Goal: Task Accomplishment & Management: Complete application form

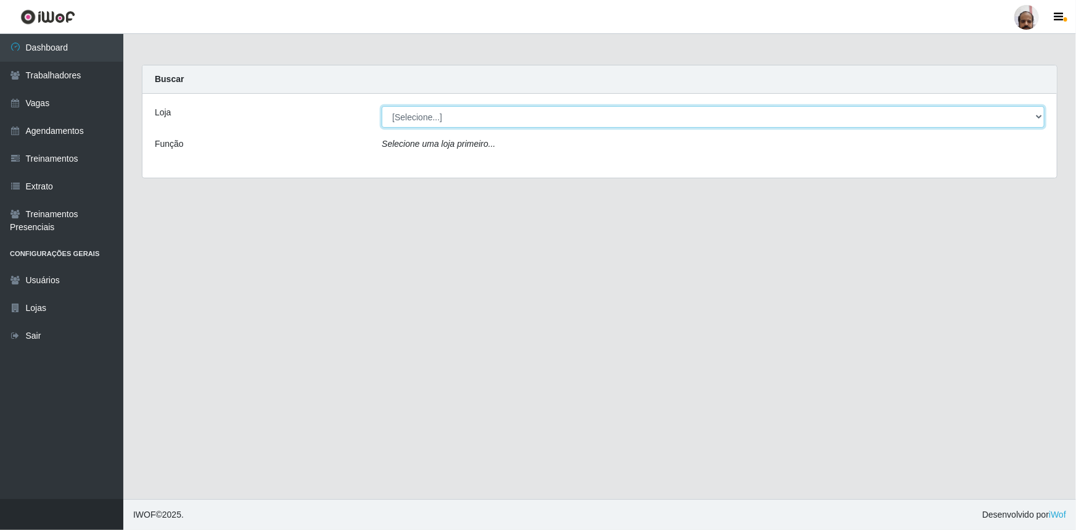
click at [1040, 117] on select "[Selecione...] Mar Vermelho - Loja 05" at bounding box center [713, 117] width 663 height 22
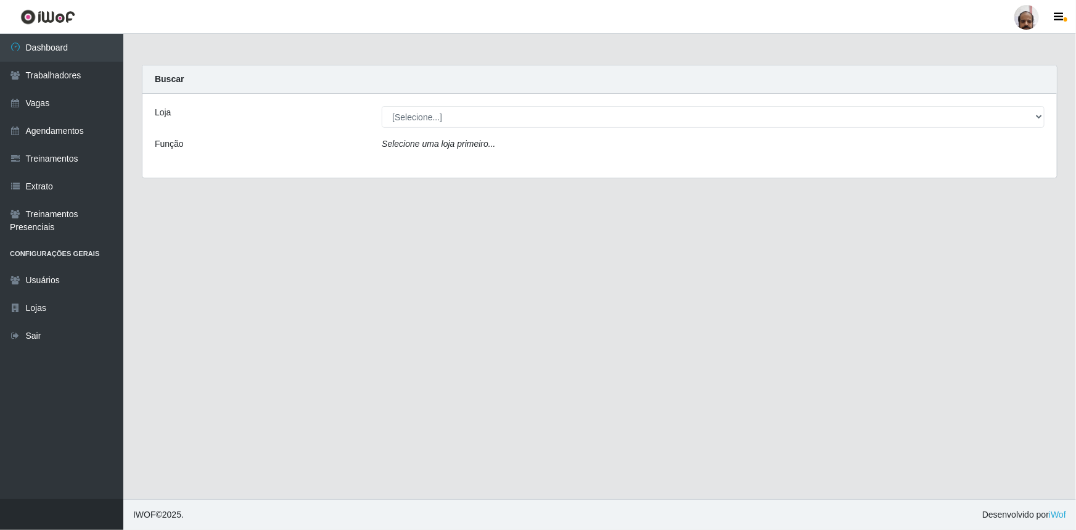
click at [474, 160] on div "Loja [Selecione...] Mar Vermelho - Loja 05 Função Selecione uma loja primeiro..." at bounding box center [599, 136] width 914 height 84
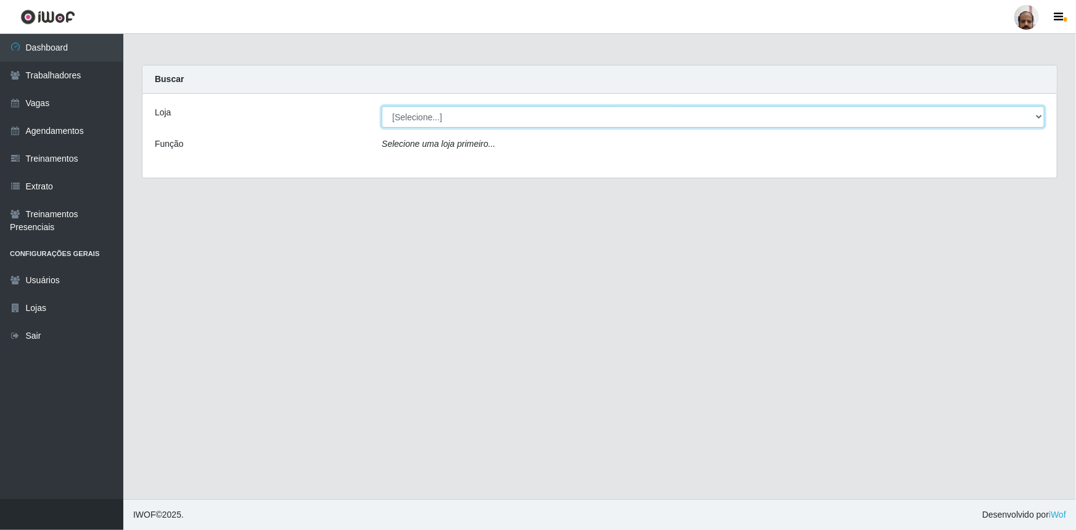
click at [1035, 115] on select "[Selecione...] Mar Vermelho - Loja 05" at bounding box center [713, 117] width 663 height 22
select select "252"
click at [382, 106] on select "[Selecione...] Mar Vermelho - Loja 05" at bounding box center [713, 117] width 663 height 22
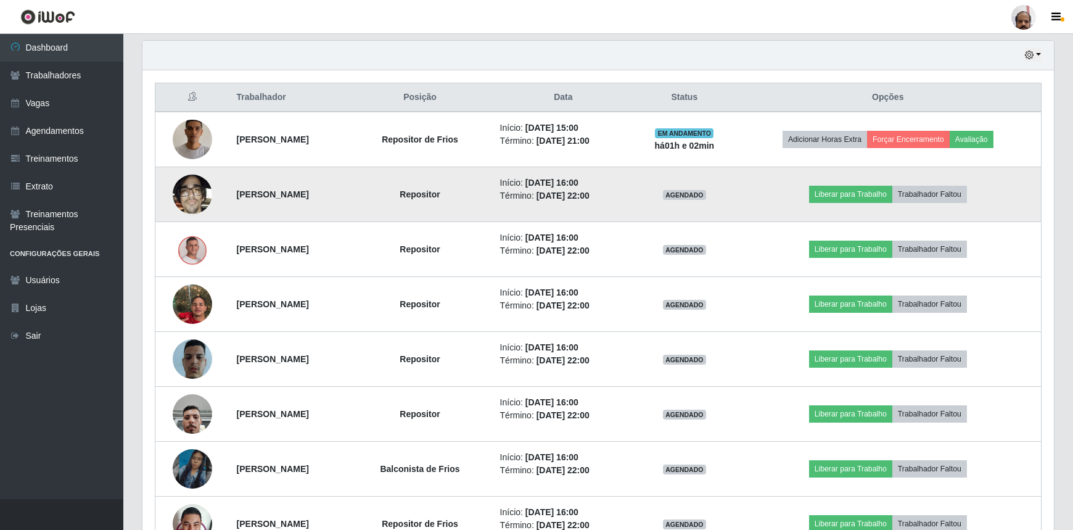
scroll to position [448, 0]
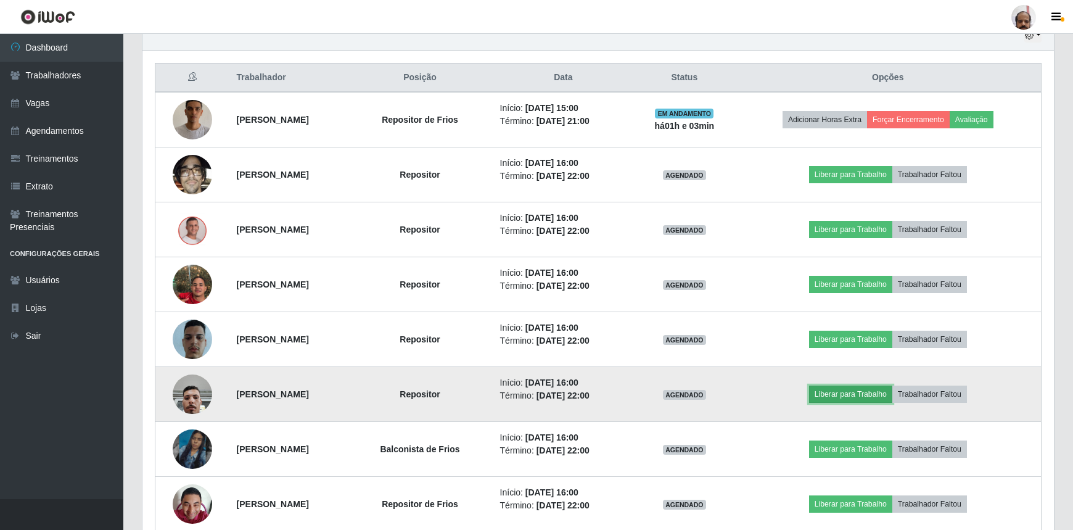
click at [870, 390] on button "Liberar para Trabalho" at bounding box center [850, 393] width 83 height 17
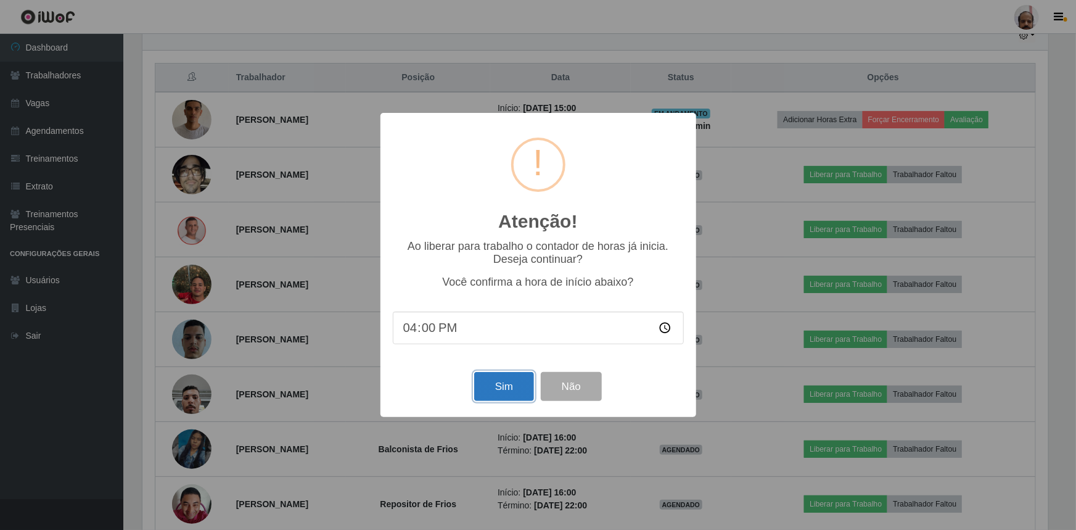
click at [506, 388] on button "Sim" at bounding box center [504, 386] width 60 height 29
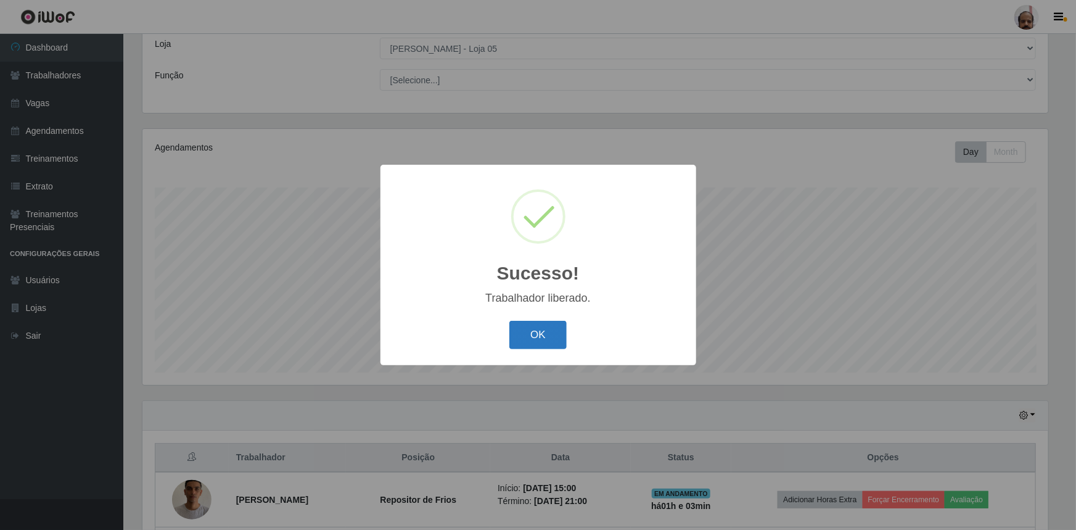
click at [544, 345] on button "OK" at bounding box center [537, 335] width 57 height 29
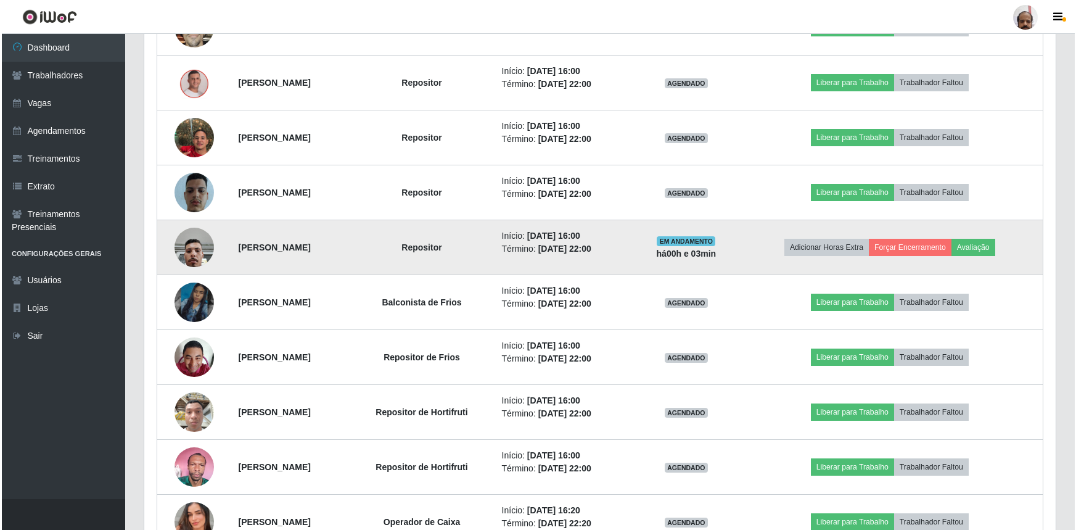
scroll to position [629, 0]
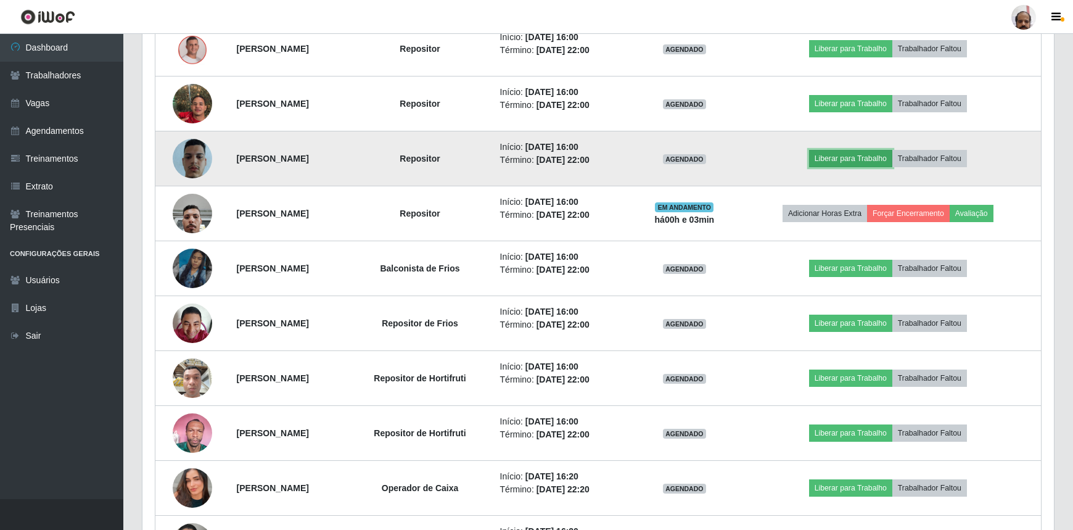
click at [871, 157] on button "Liberar para Trabalho" at bounding box center [850, 158] width 83 height 17
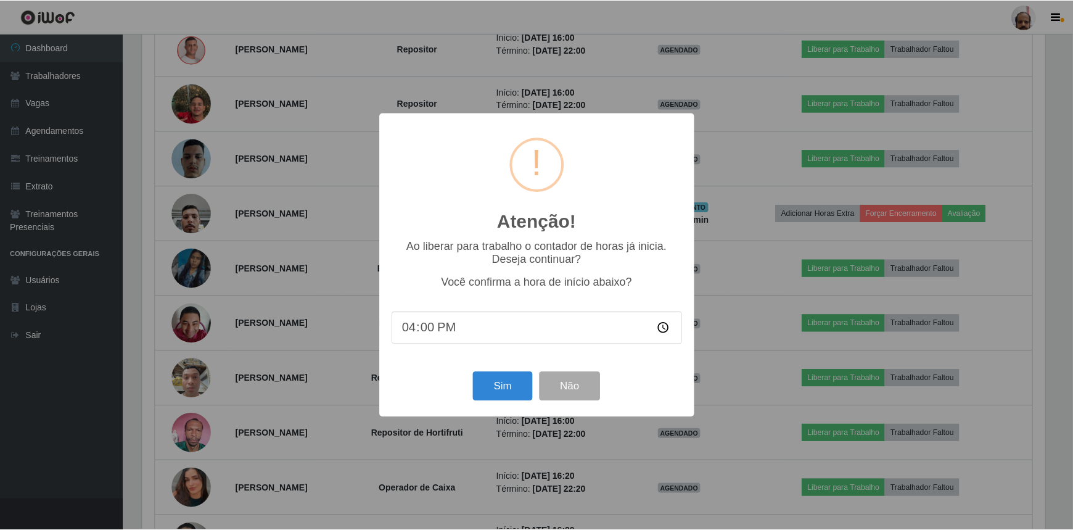
scroll to position [256, 906]
click at [510, 390] on button "Sim" at bounding box center [504, 386] width 60 height 29
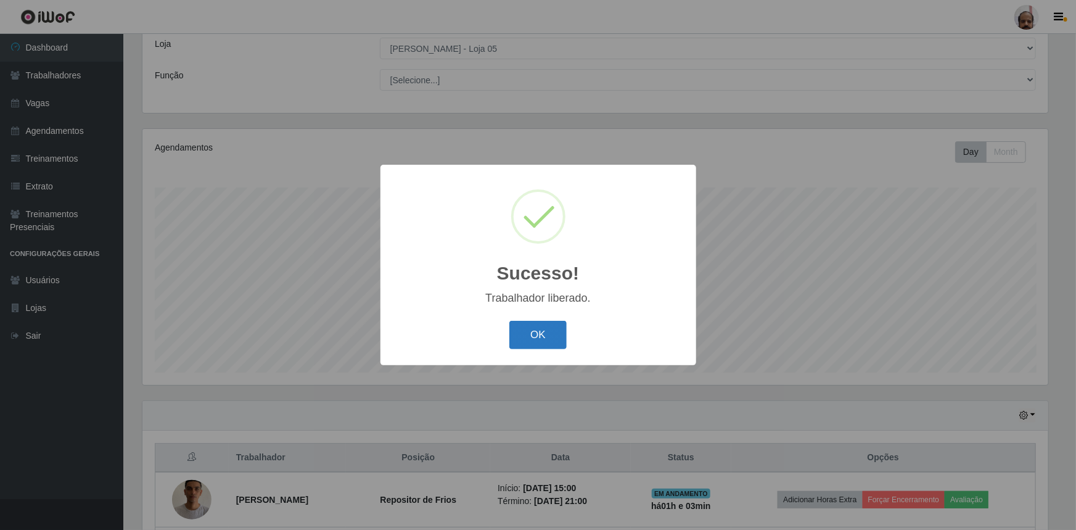
click at [551, 341] on button "OK" at bounding box center [537, 335] width 57 height 29
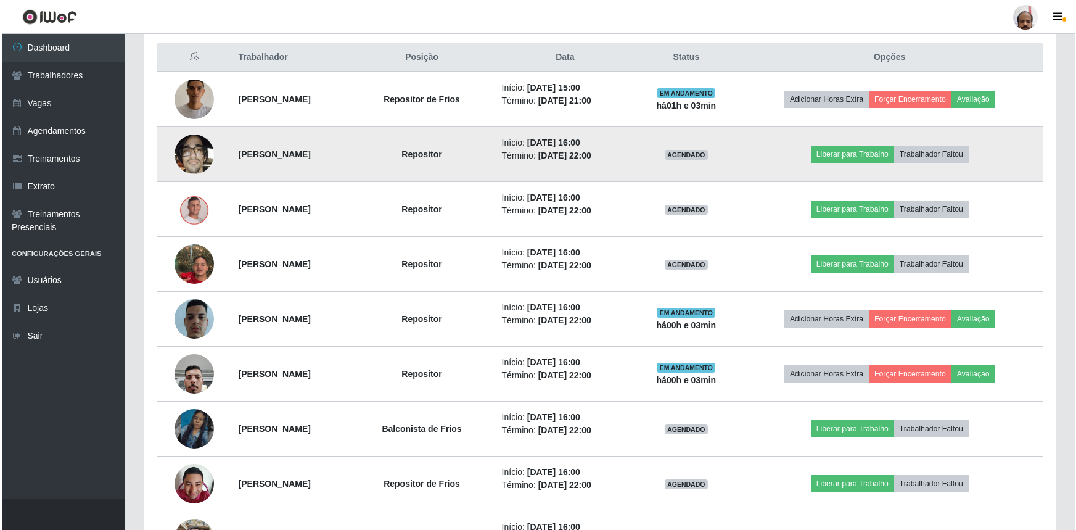
scroll to position [517, 0]
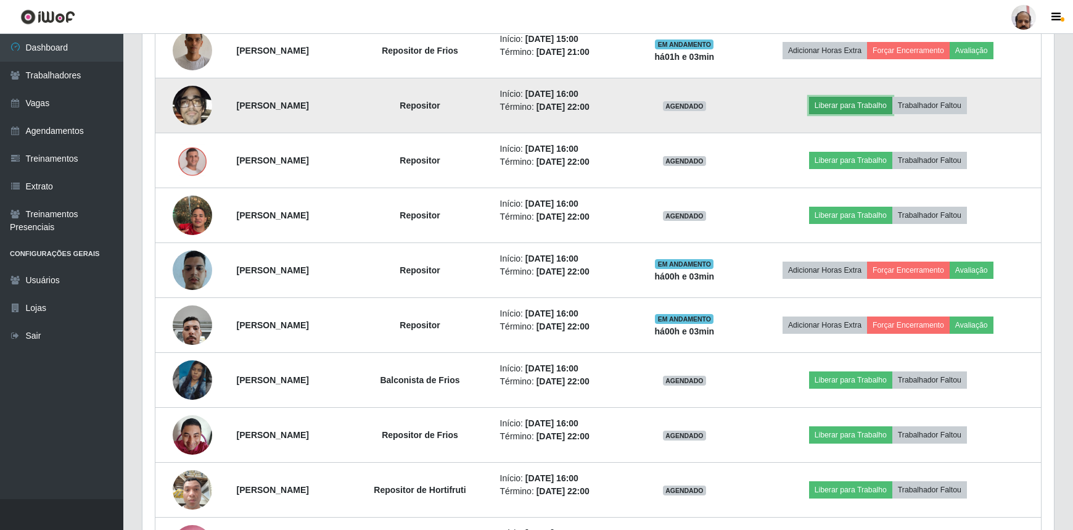
click at [860, 104] on button "Liberar para Trabalho" at bounding box center [850, 105] width 83 height 17
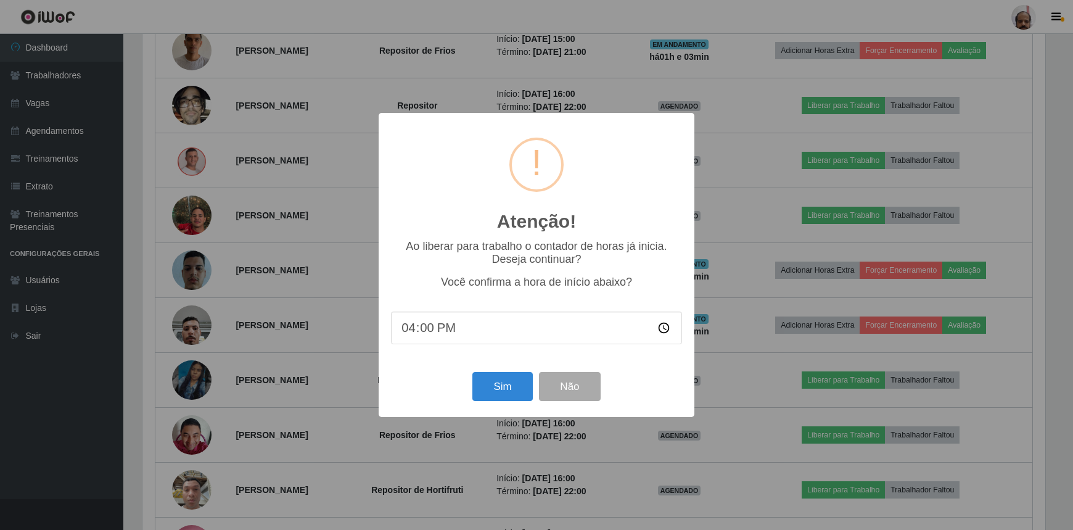
scroll to position [256, 906]
click at [503, 395] on button "Sim" at bounding box center [504, 386] width 60 height 29
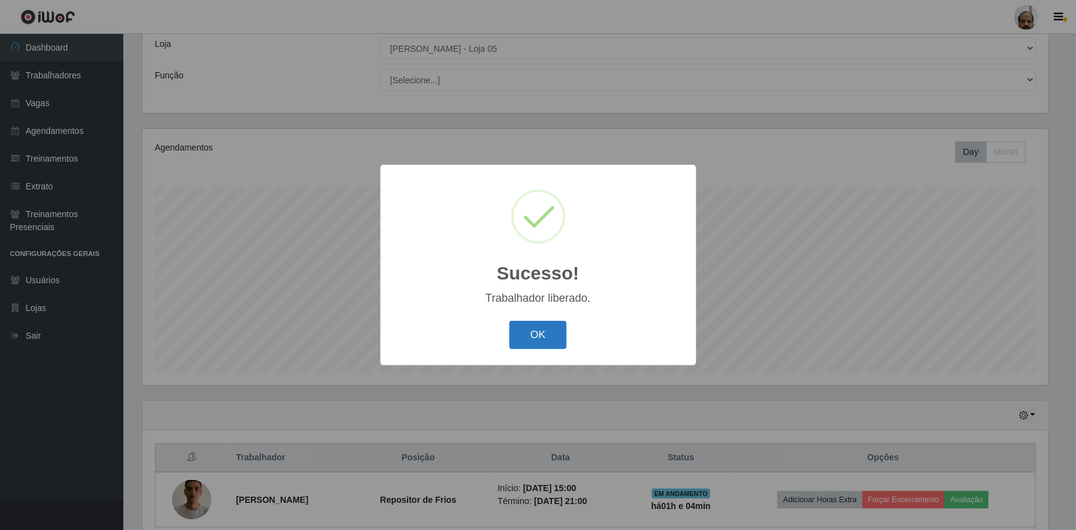
click at [555, 332] on button "OK" at bounding box center [537, 335] width 57 height 29
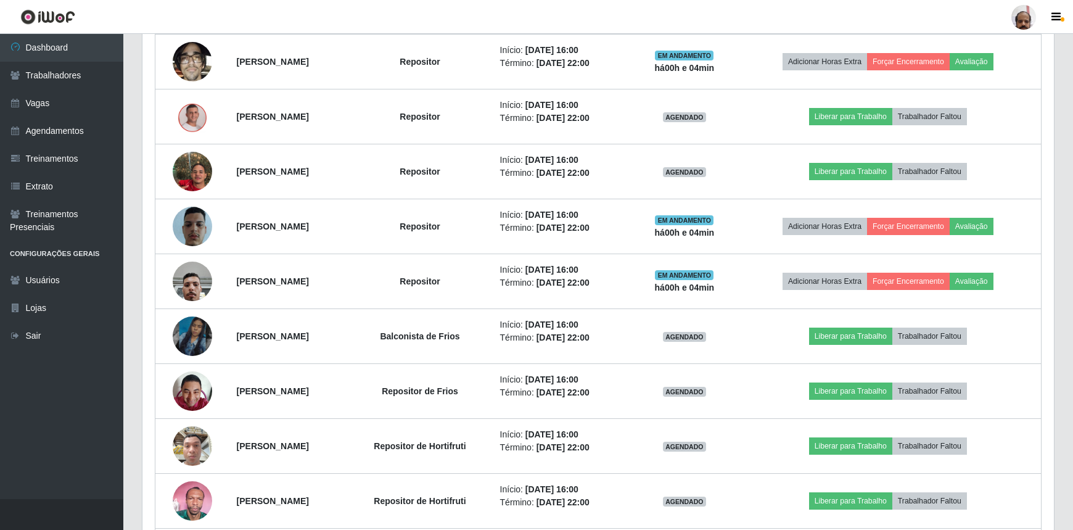
scroll to position [0, 0]
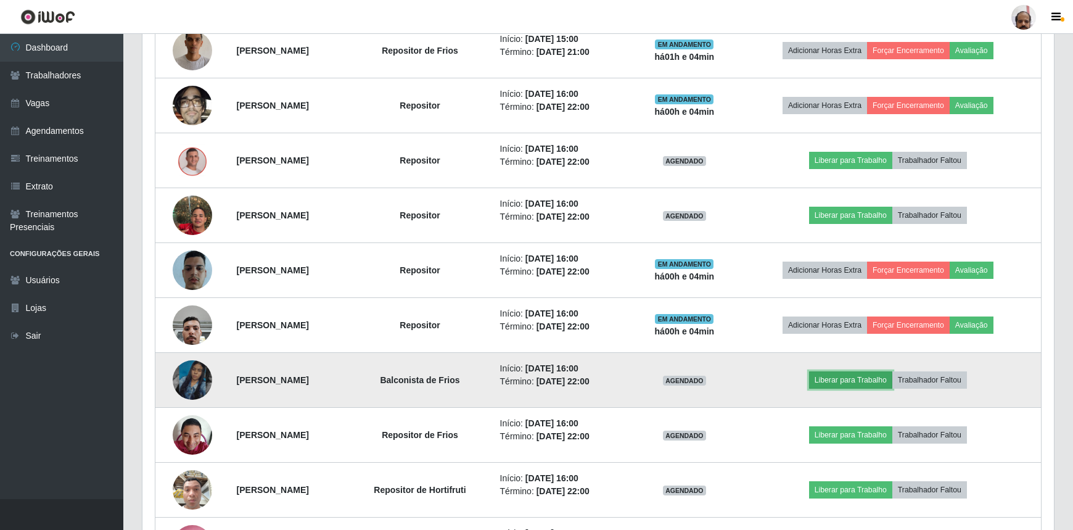
click at [850, 379] on button "Liberar para Trabalho" at bounding box center [850, 379] width 83 height 17
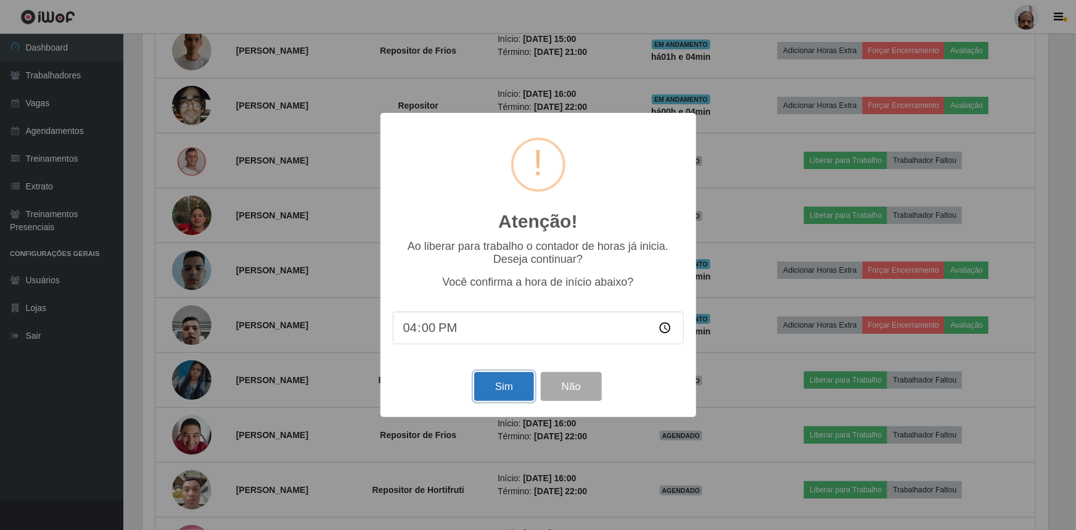
click at [500, 394] on button "Sim" at bounding box center [504, 386] width 60 height 29
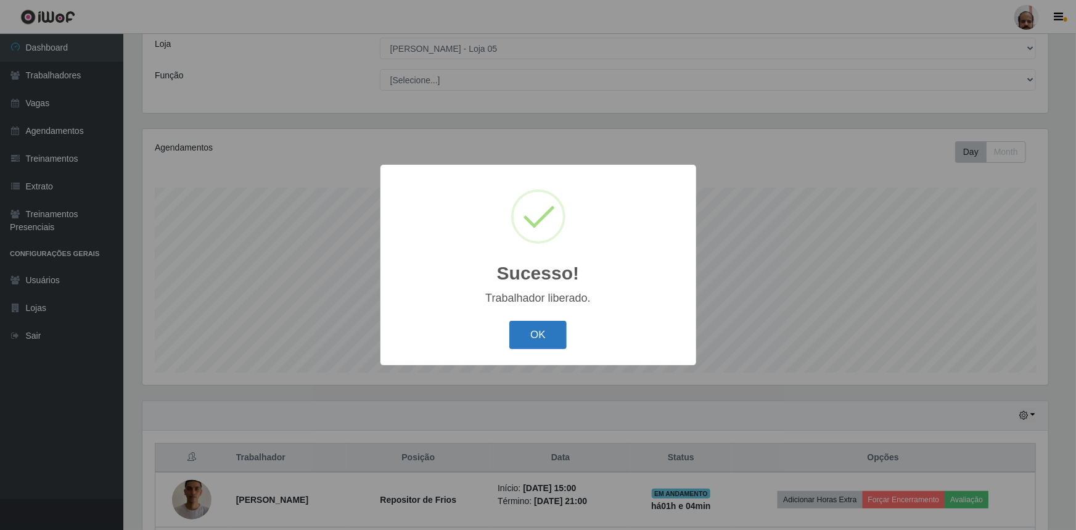
click at [518, 337] on button "OK" at bounding box center [537, 335] width 57 height 29
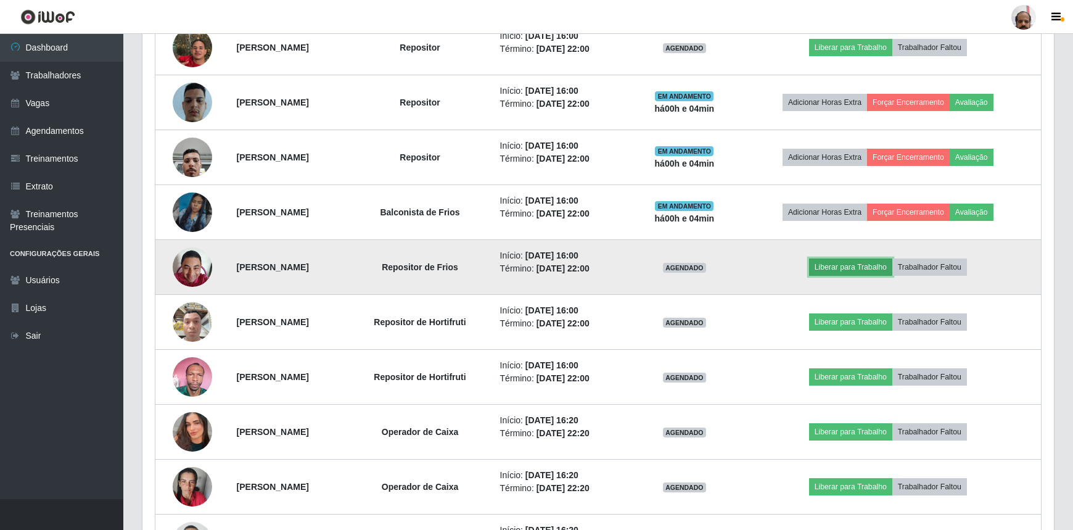
click at [867, 260] on button "Liberar para Trabalho" at bounding box center [850, 266] width 83 height 17
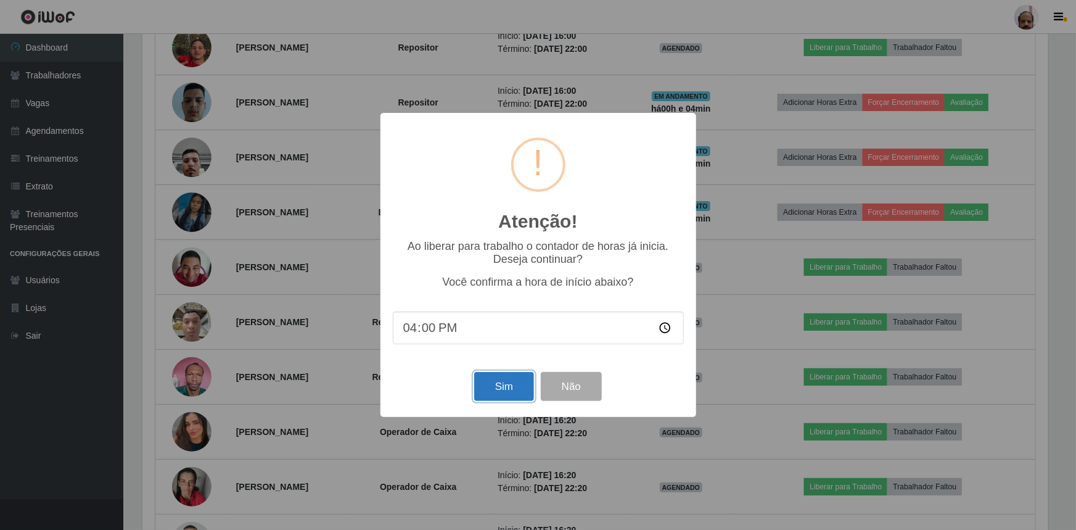
click at [505, 391] on button "Sim" at bounding box center [504, 386] width 60 height 29
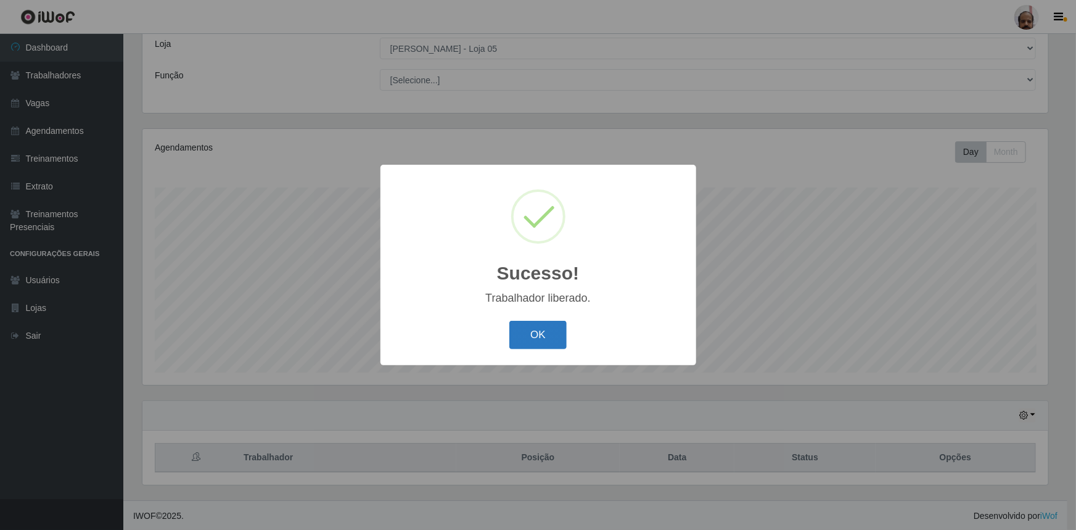
click at [545, 334] on button "OK" at bounding box center [537, 335] width 57 height 29
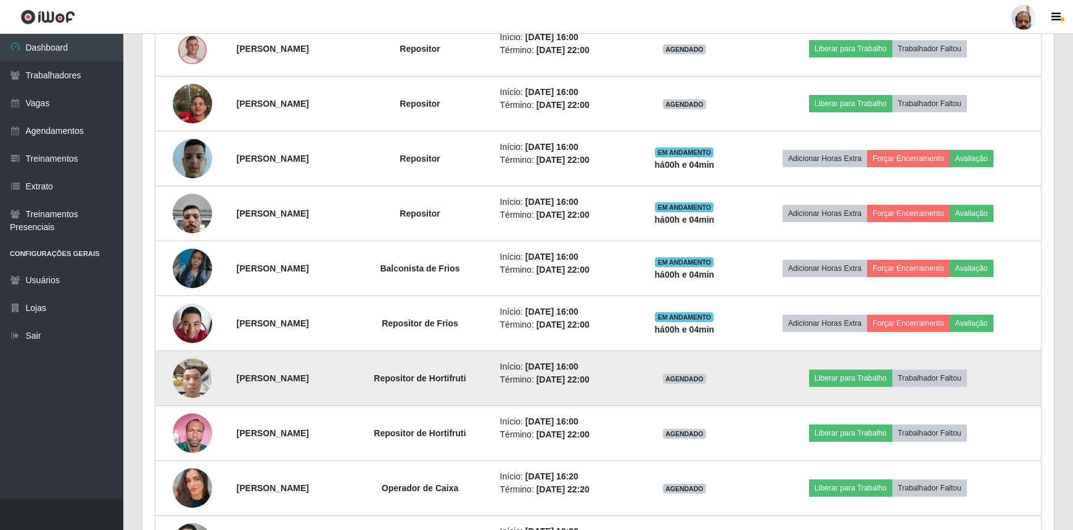
click at [195, 380] on img at bounding box center [192, 377] width 39 height 52
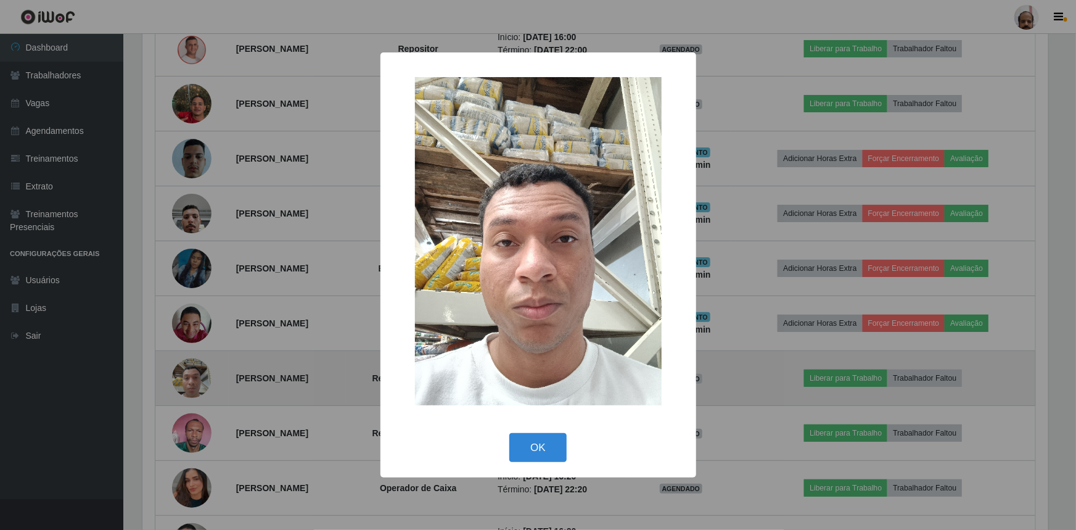
click at [195, 380] on div "× OK Cancel" at bounding box center [538, 265] width 1076 height 530
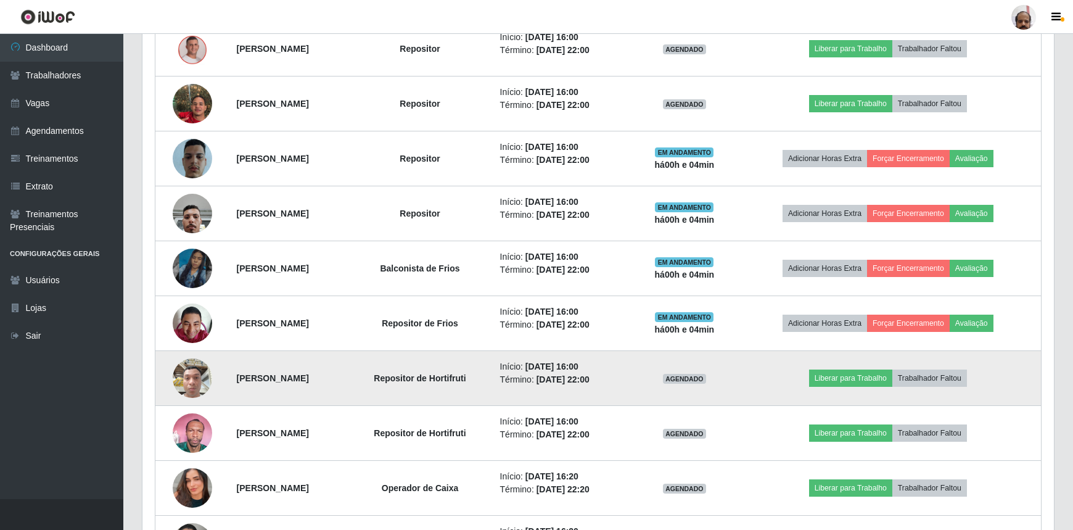
click at [181, 375] on img at bounding box center [192, 377] width 39 height 52
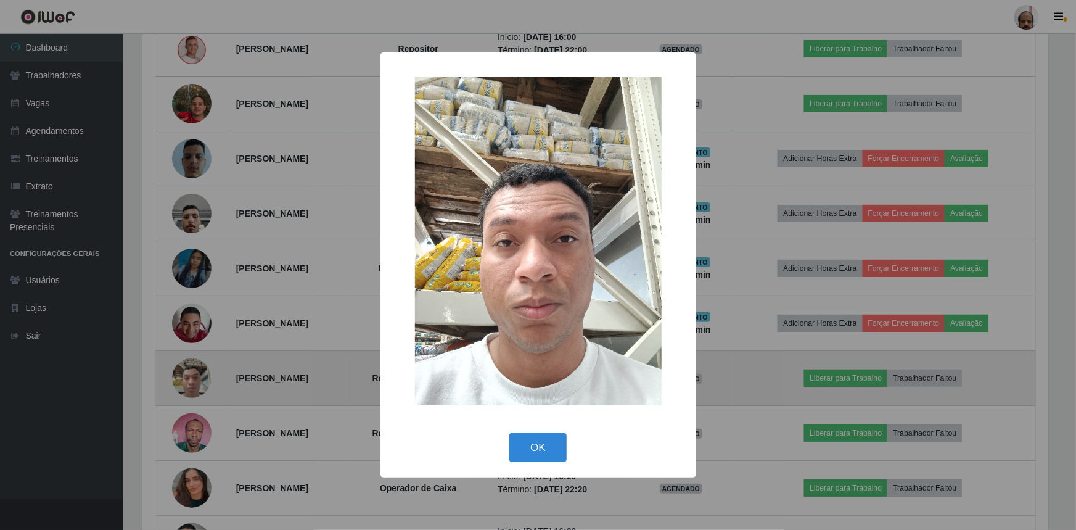
click at [181, 375] on div "× OK Cancel" at bounding box center [538, 265] width 1076 height 530
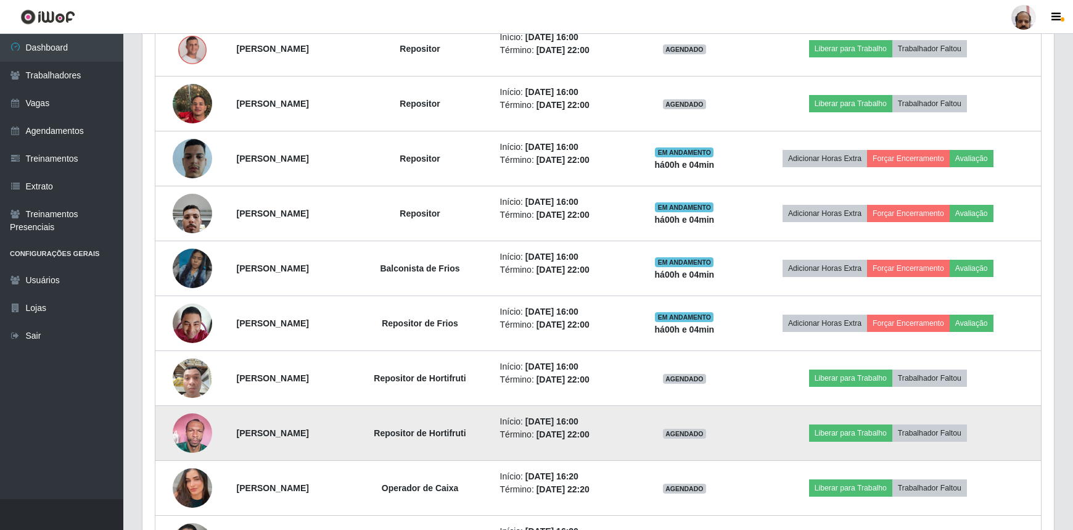
click at [193, 436] on img at bounding box center [192, 432] width 39 height 52
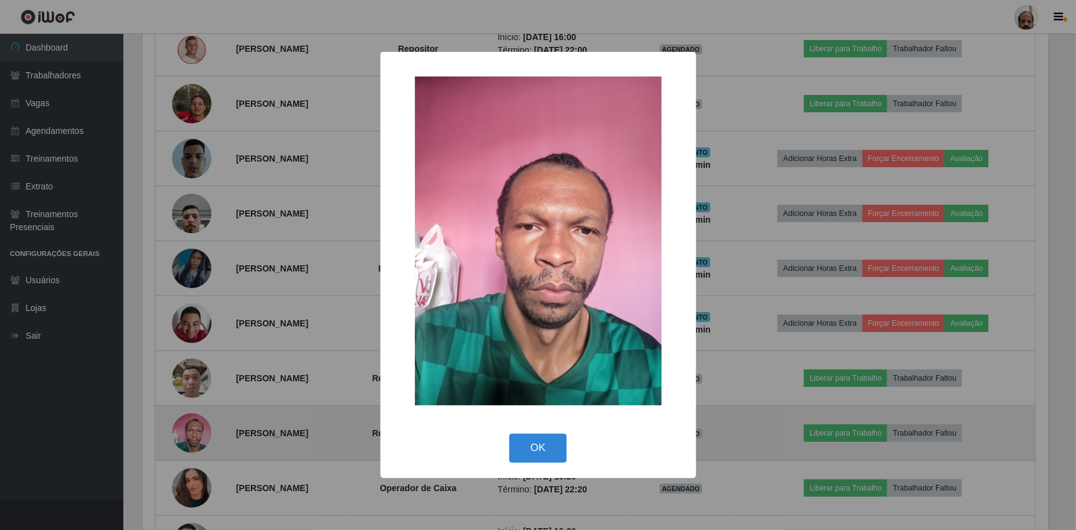
click at [193, 436] on div "× OK Cancel" at bounding box center [538, 265] width 1076 height 530
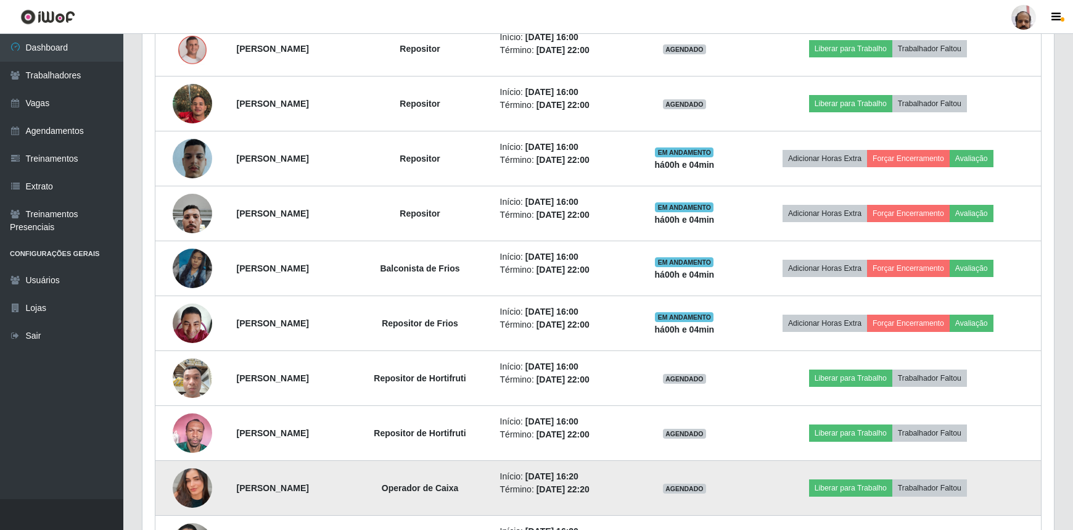
click at [194, 473] on img at bounding box center [192, 488] width 39 height 70
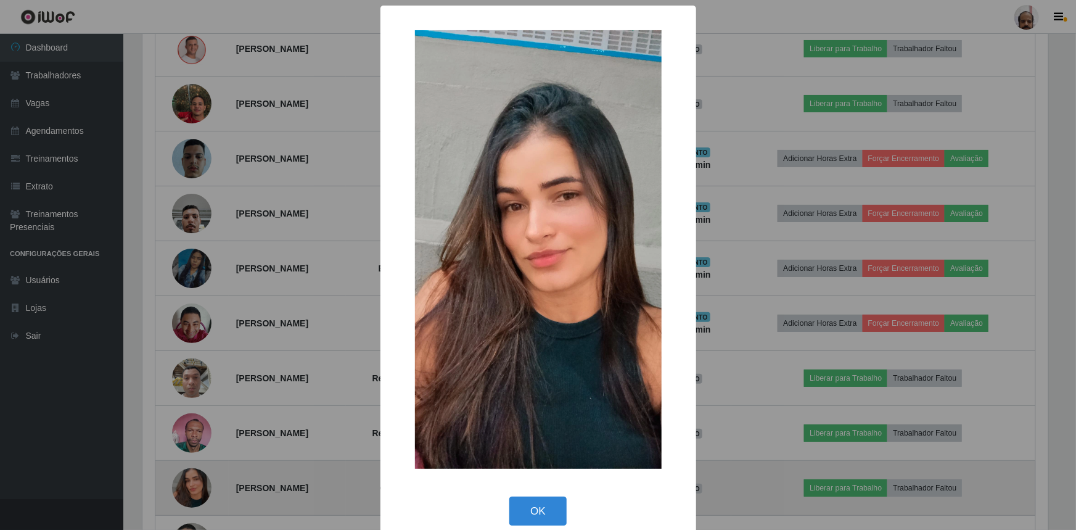
click at [194, 473] on div "× OK Cancel" at bounding box center [538, 265] width 1076 height 530
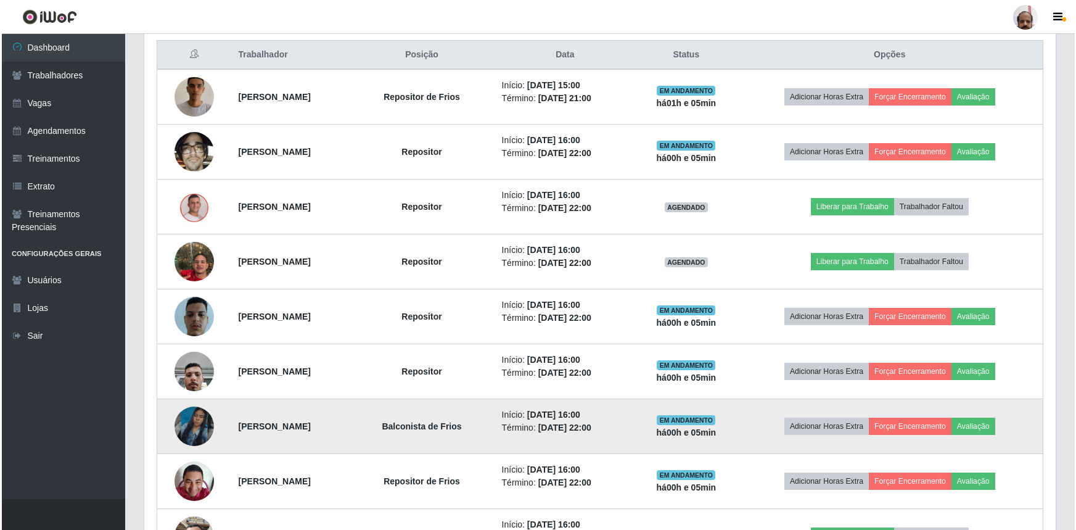
scroll to position [461, 0]
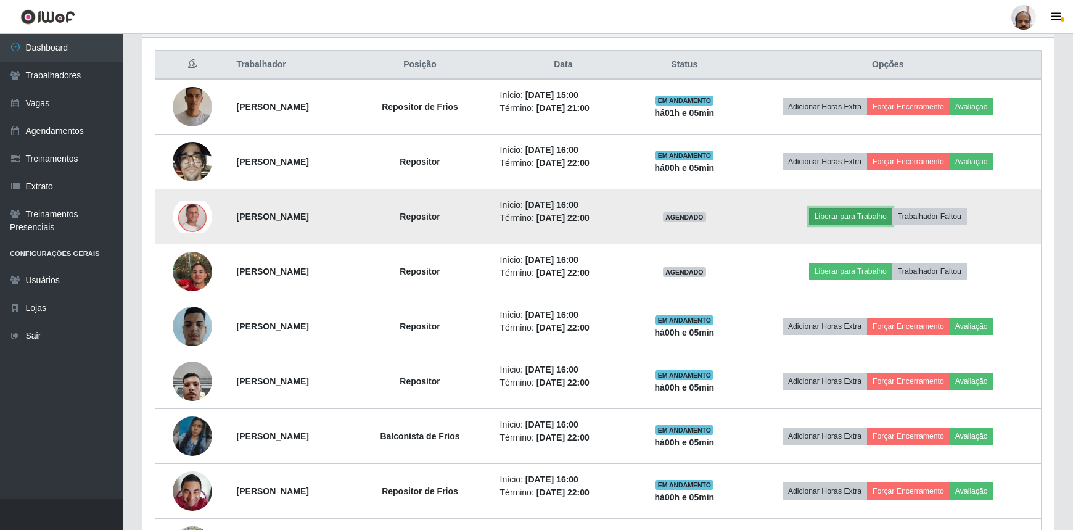
click at [877, 215] on button "Liberar para Trabalho" at bounding box center [850, 216] width 83 height 17
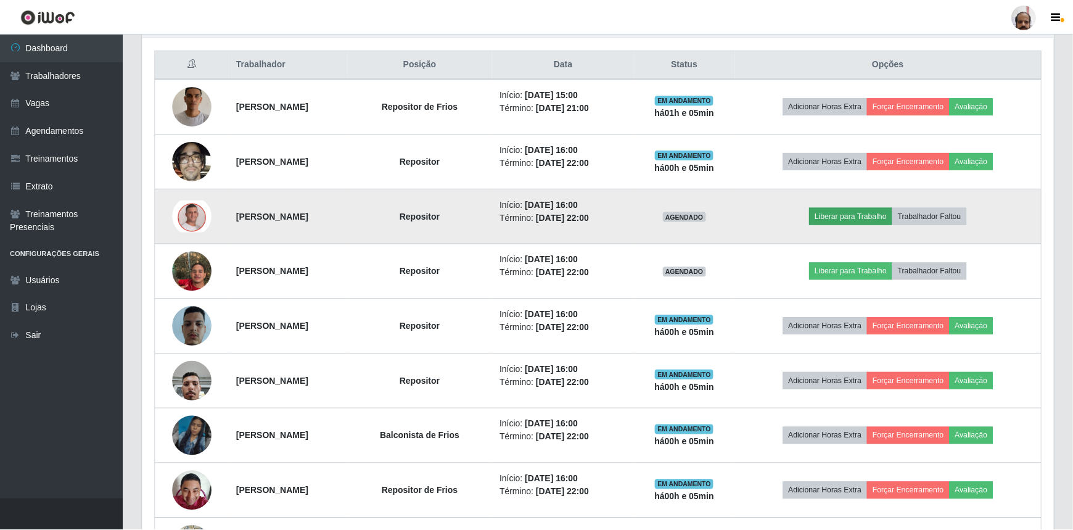
scroll to position [256, 906]
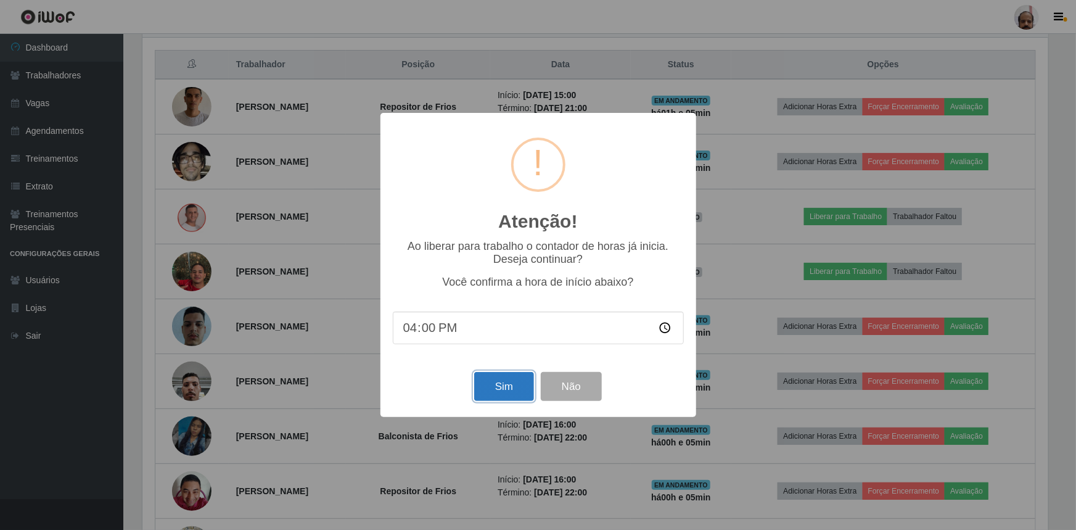
click at [514, 381] on button "Sim" at bounding box center [504, 386] width 60 height 29
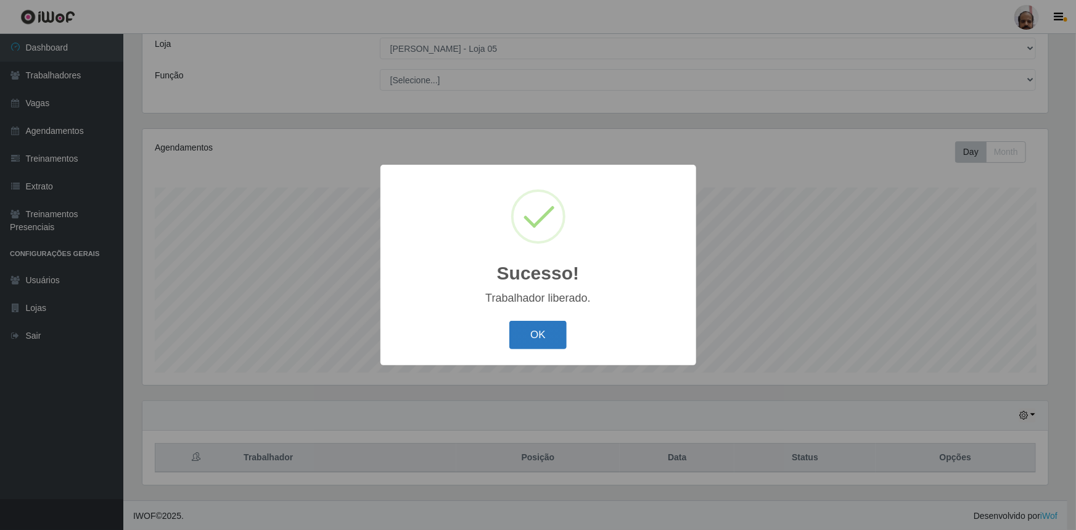
click at [533, 338] on button "OK" at bounding box center [537, 335] width 57 height 29
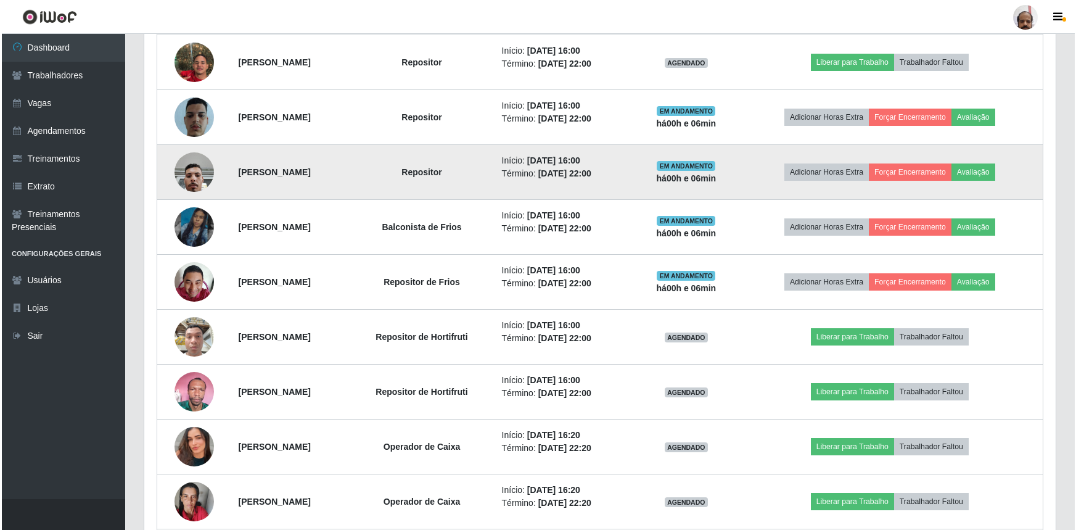
scroll to position [685, 0]
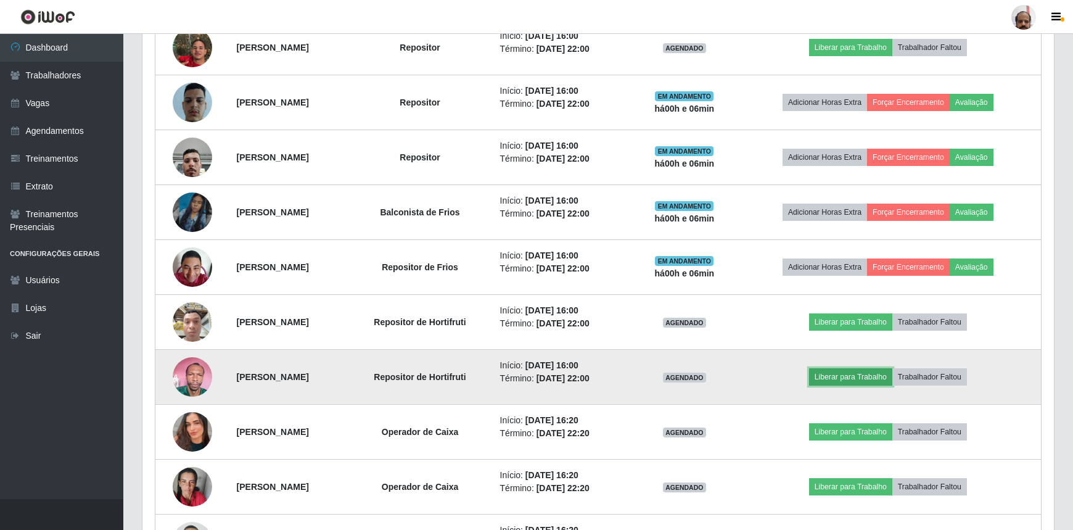
click at [871, 374] on button "Liberar para Trabalho" at bounding box center [850, 376] width 83 height 17
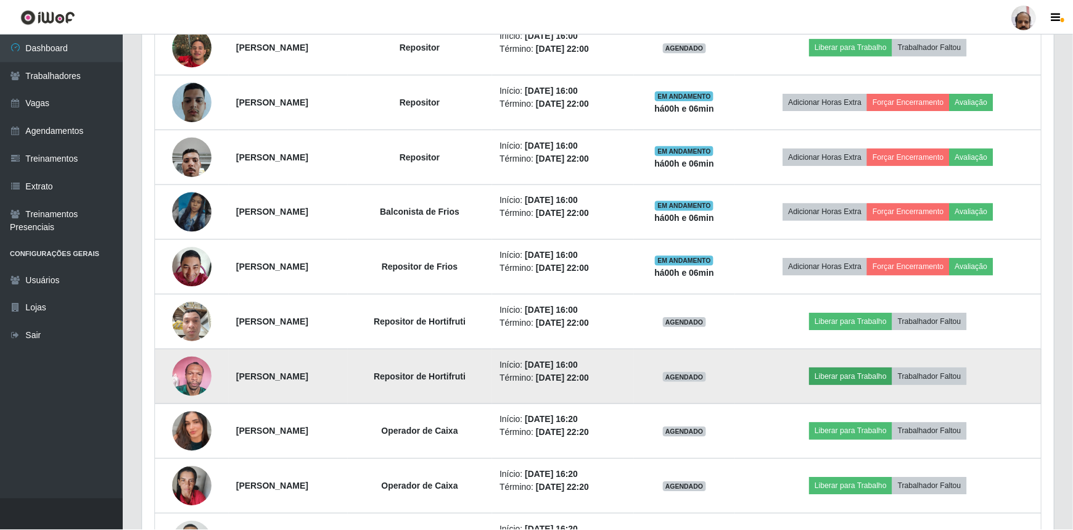
scroll to position [256, 906]
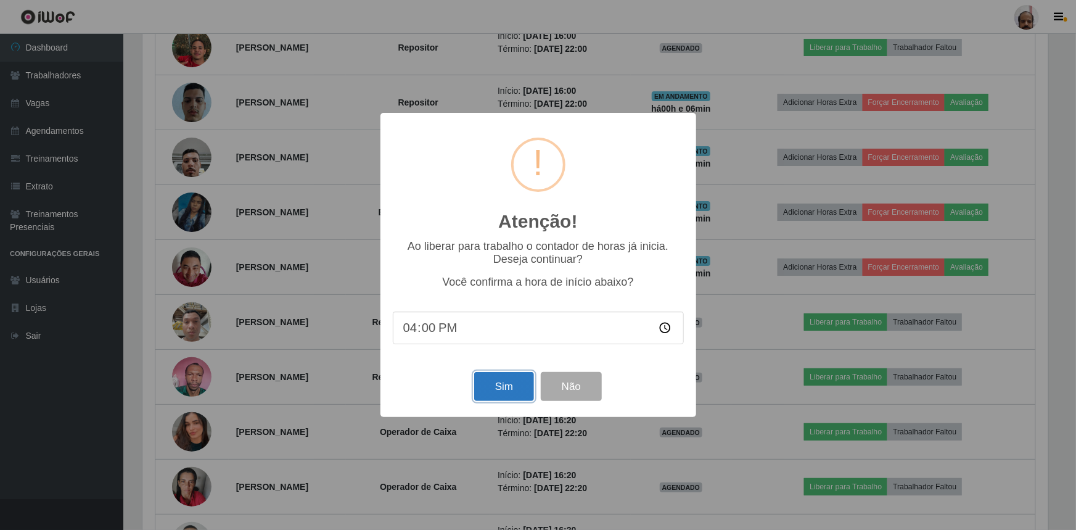
click at [496, 392] on button "Sim" at bounding box center [504, 386] width 60 height 29
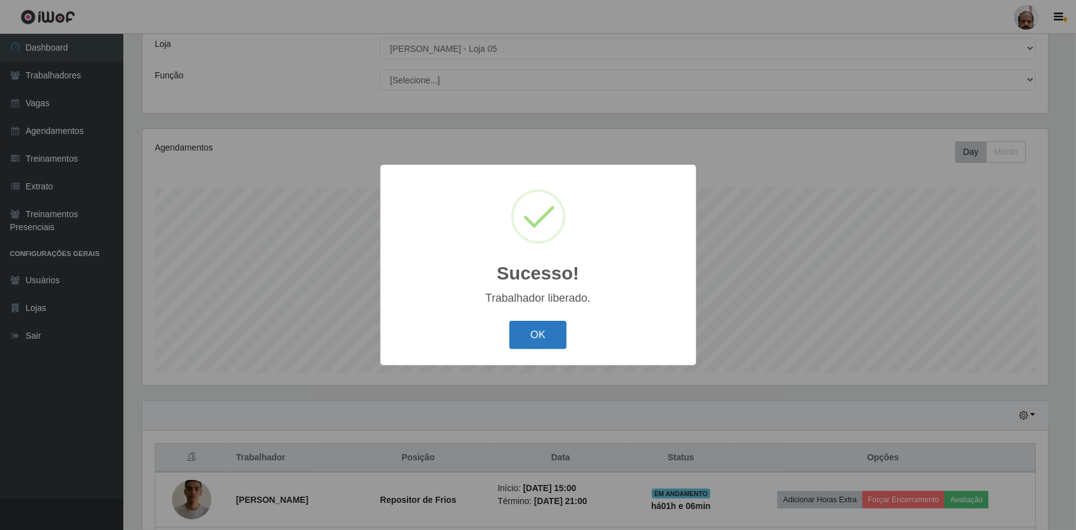
click at [535, 339] on button "OK" at bounding box center [537, 335] width 57 height 29
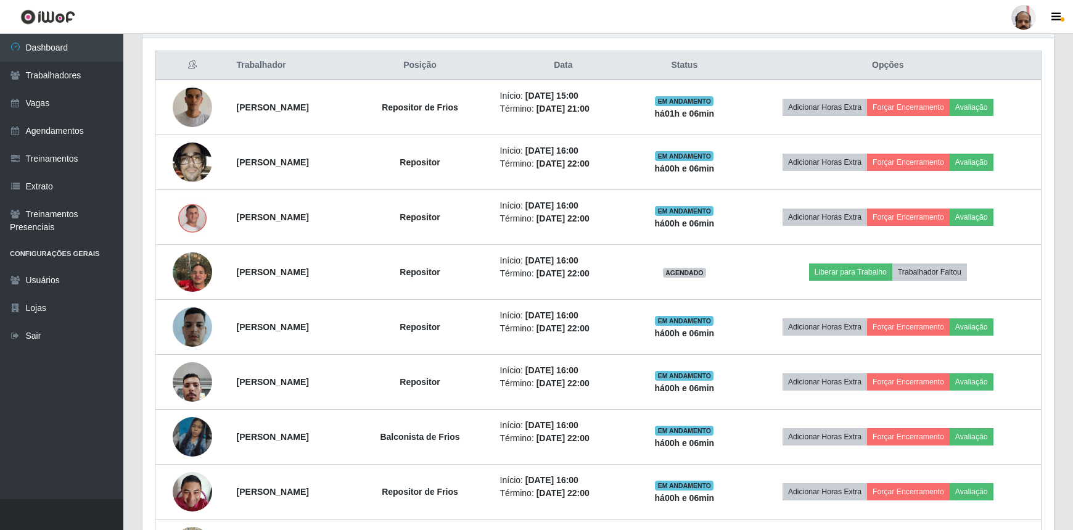
scroll to position [461, 0]
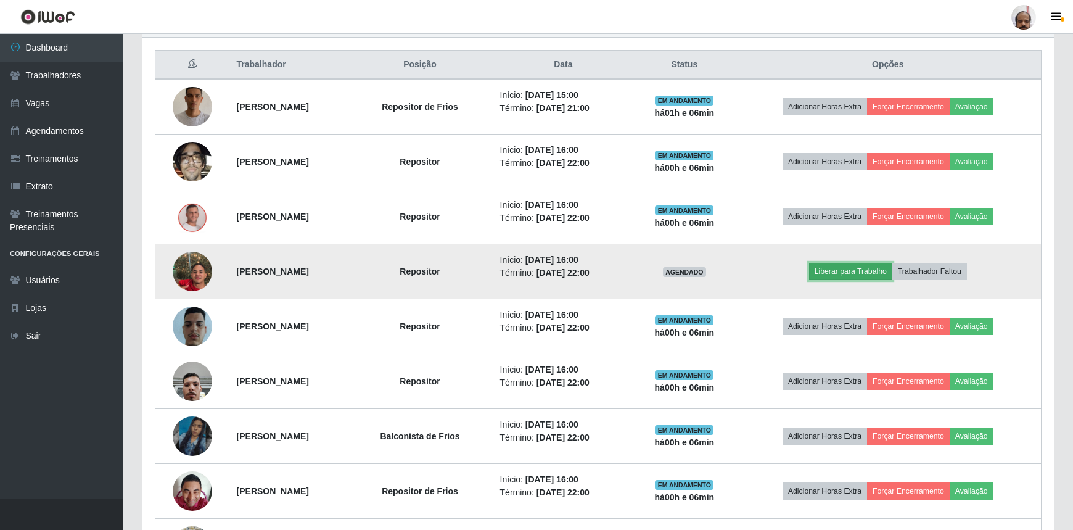
click at [850, 271] on button "Liberar para Trabalho" at bounding box center [850, 271] width 83 height 17
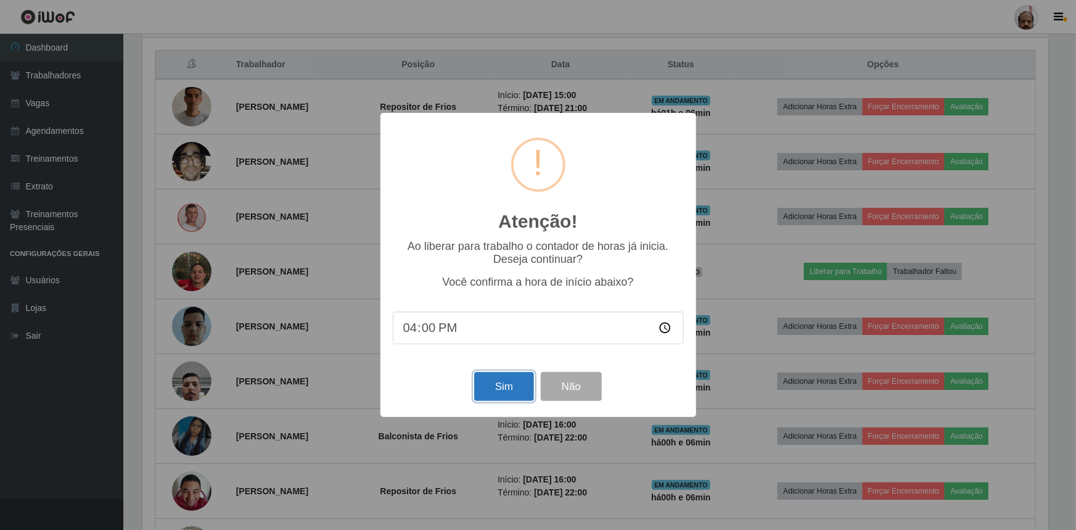
click at [509, 393] on button "Sim" at bounding box center [504, 386] width 60 height 29
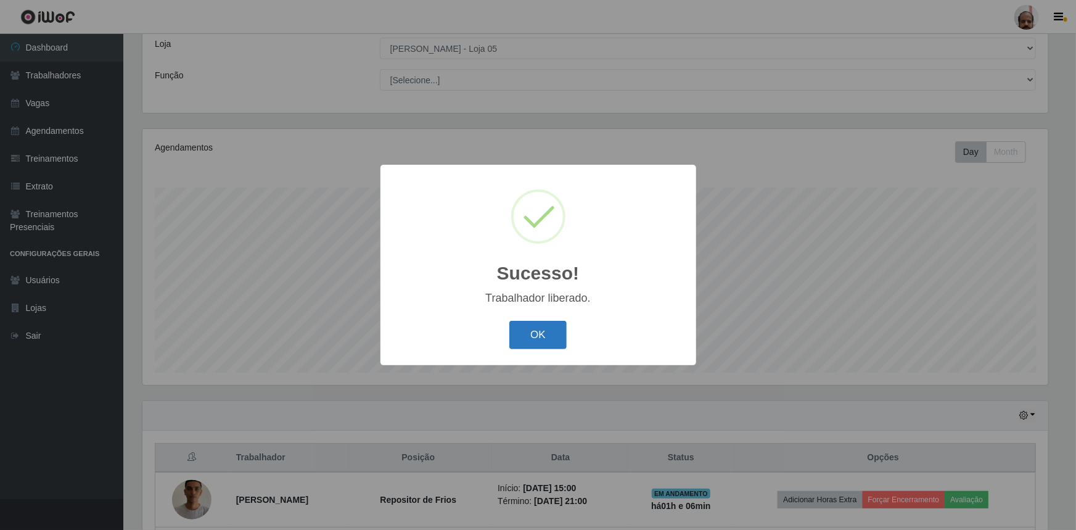
click at [539, 342] on button "OK" at bounding box center [537, 335] width 57 height 29
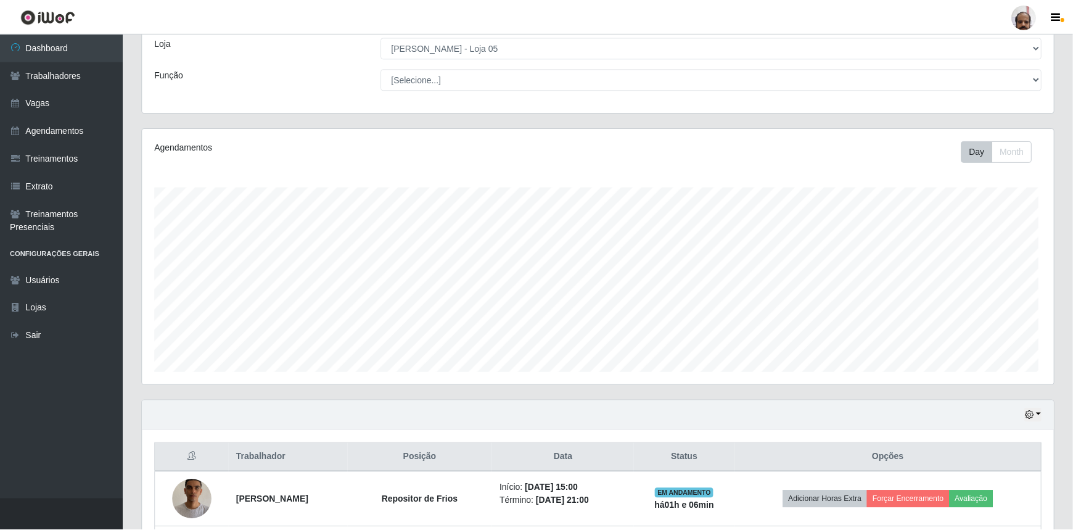
scroll to position [616323, 615667]
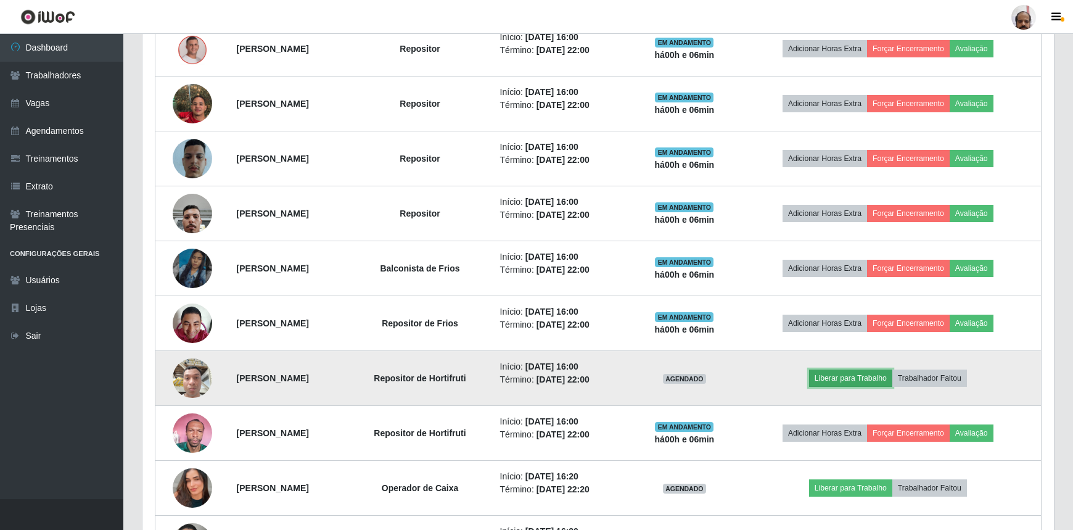
click at [854, 384] on button "Liberar para Trabalho" at bounding box center [850, 377] width 83 height 17
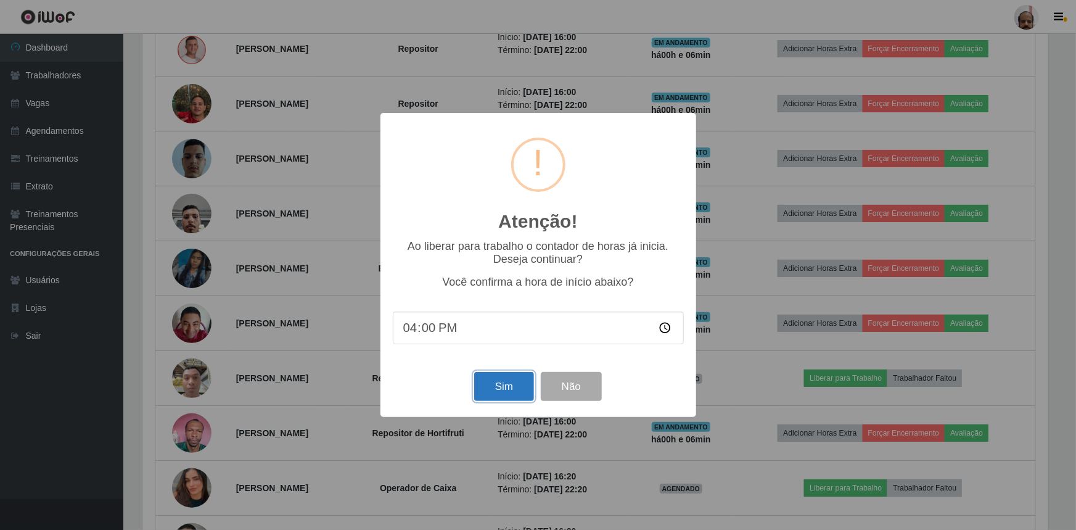
click at [496, 394] on button "Sim" at bounding box center [504, 386] width 60 height 29
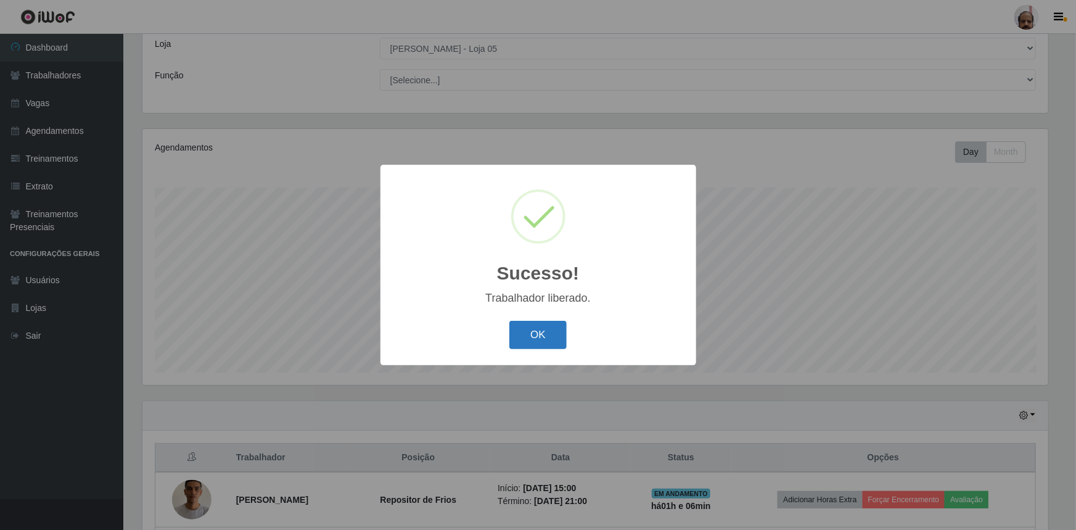
click at [535, 330] on button "OK" at bounding box center [537, 335] width 57 height 29
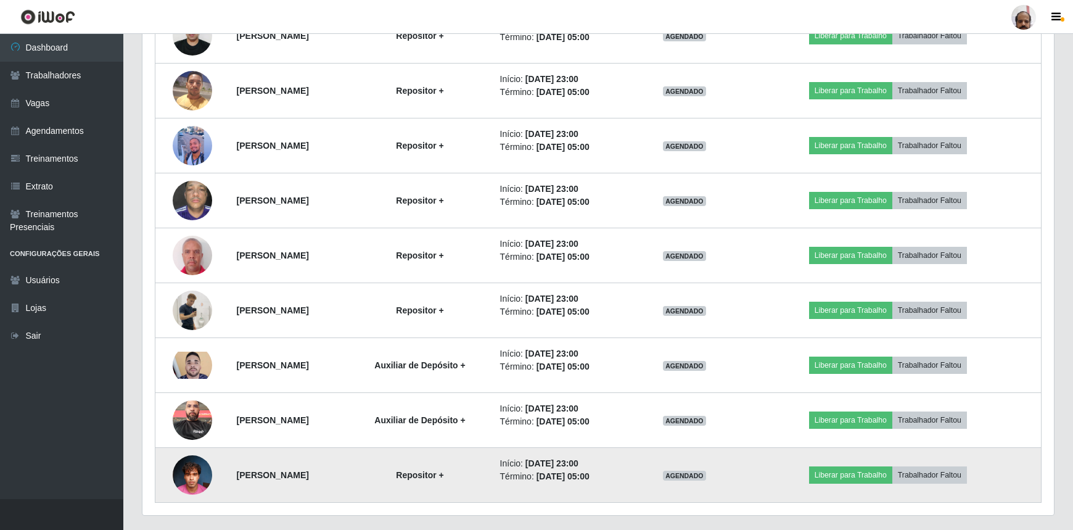
click at [173, 471] on img at bounding box center [192, 474] width 39 height 52
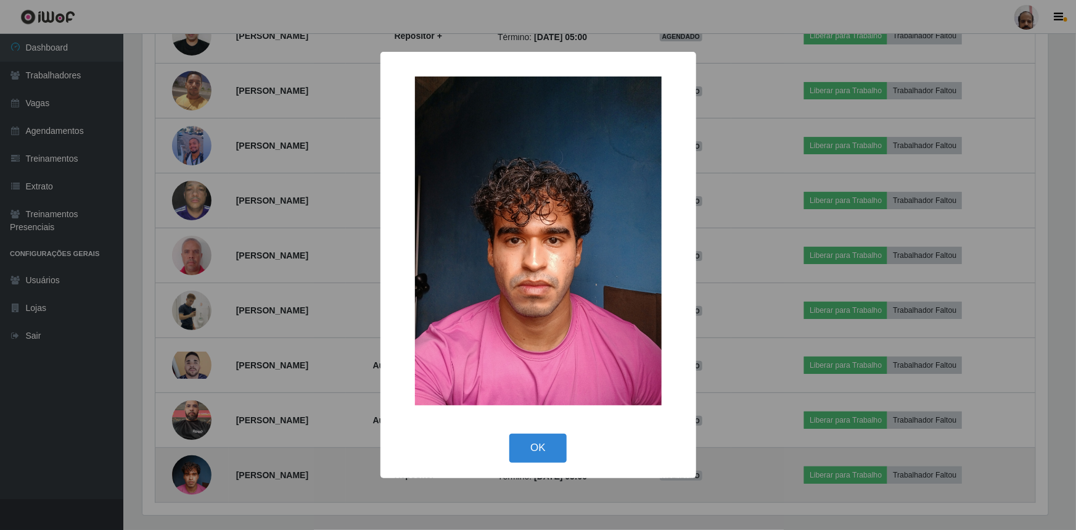
click at [173, 471] on div "× OK Cancel" at bounding box center [538, 265] width 1076 height 530
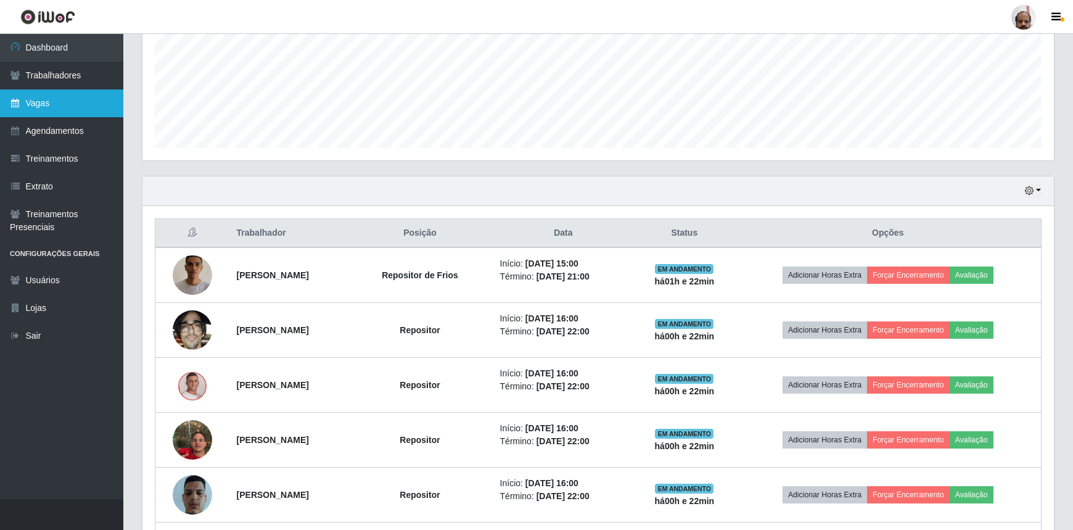
click at [38, 105] on link "Vagas" at bounding box center [61, 103] width 123 height 28
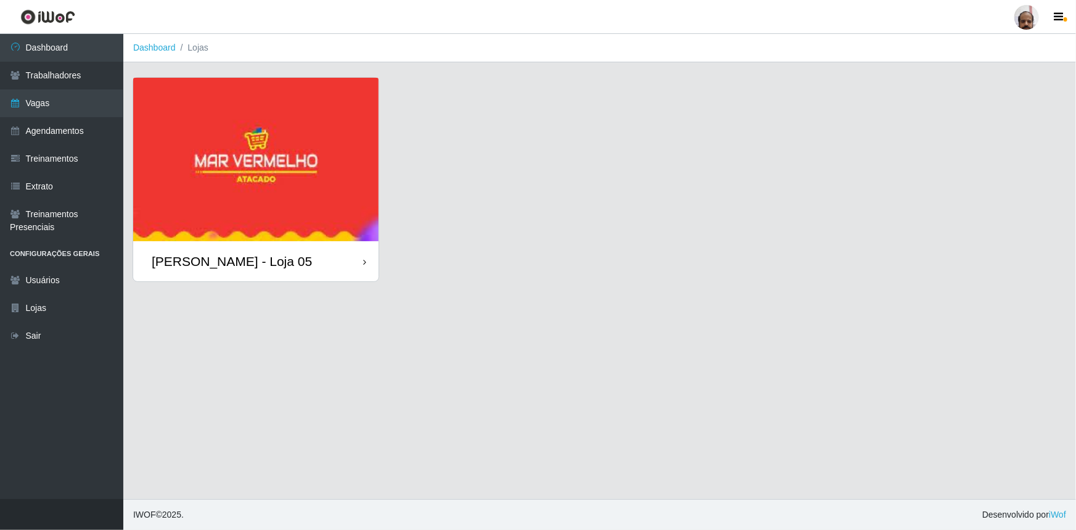
click at [285, 263] on div "[PERSON_NAME] - Loja 05" at bounding box center [232, 260] width 160 height 15
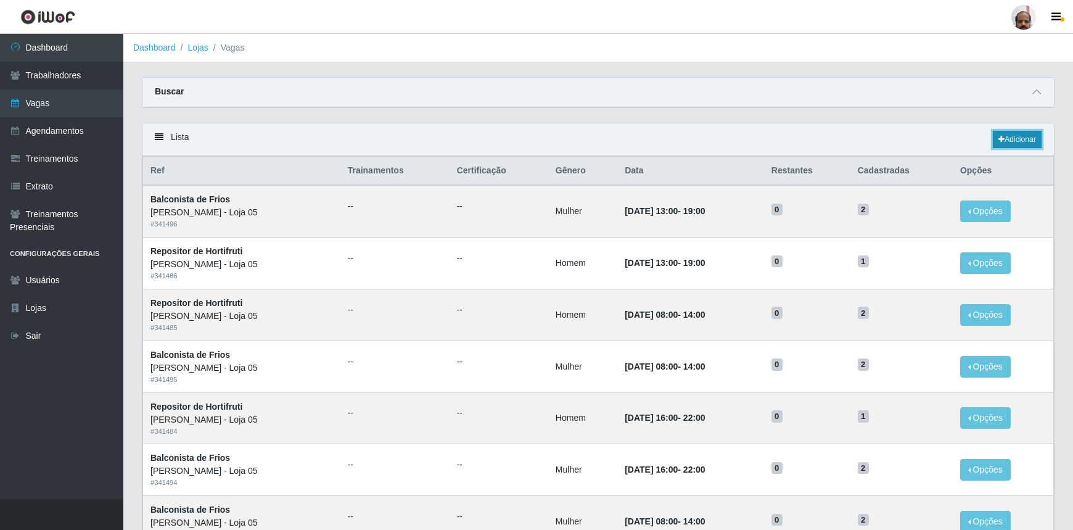
click at [1022, 137] on link "Adicionar" at bounding box center [1017, 139] width 49 height 17
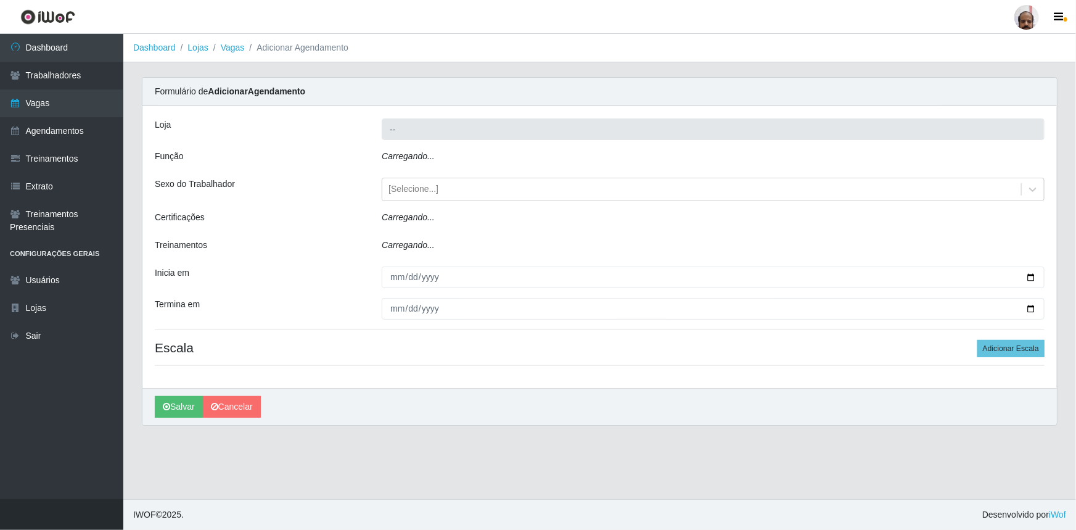
type input "[PERSON_NAME] - Loja 05"
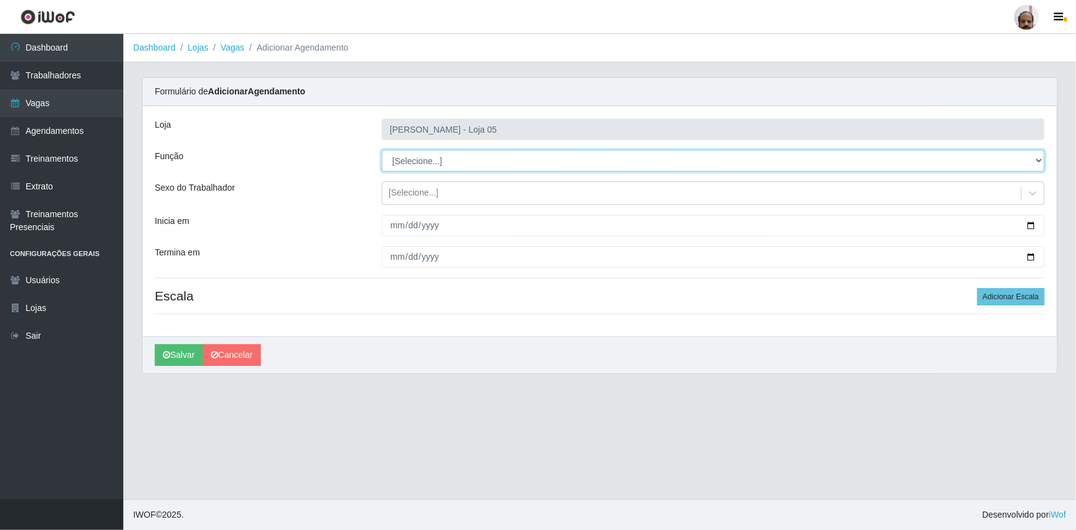
click at [1036, 160] on select "[Selecione...] ASG ASG + ASG ++ Auxiliar de Depósito Auxiliar de Depósito + Aux…" at bounding box center [713, 161] width 663 height 22
select select "110"
click at [382, 150] on select "[Selecione...] ASG ASG + ASG ++ Auxiliar de Depósito Auxiliar de Depósito + Aux…" at bounding box center [713, 161] width 663 height 22
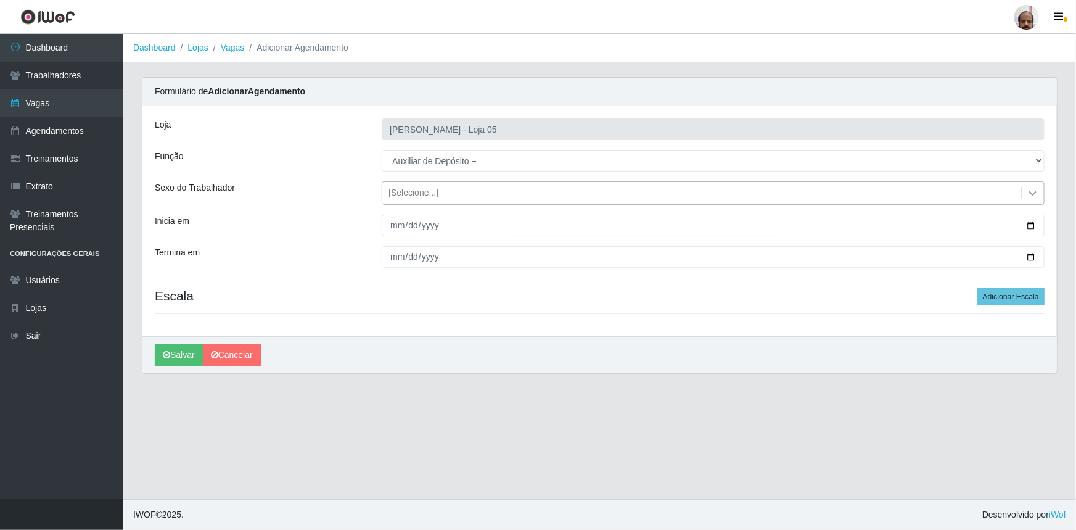
click at [1033, 191] on icon at bounding box center [1033, 193] width 12 height 12
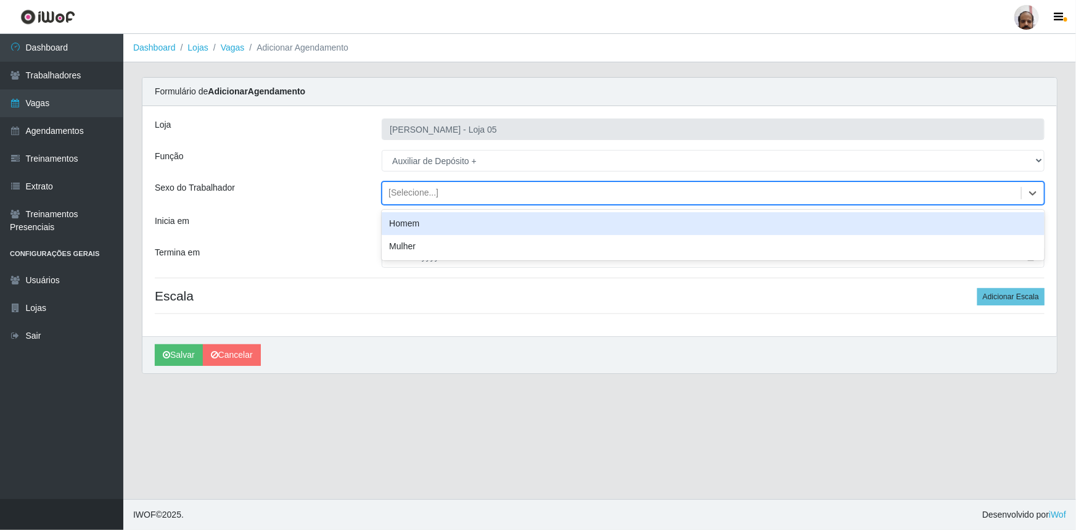
click at [393, 224] on div "Homem" at bounding box center [713, 223] width 663 height 23
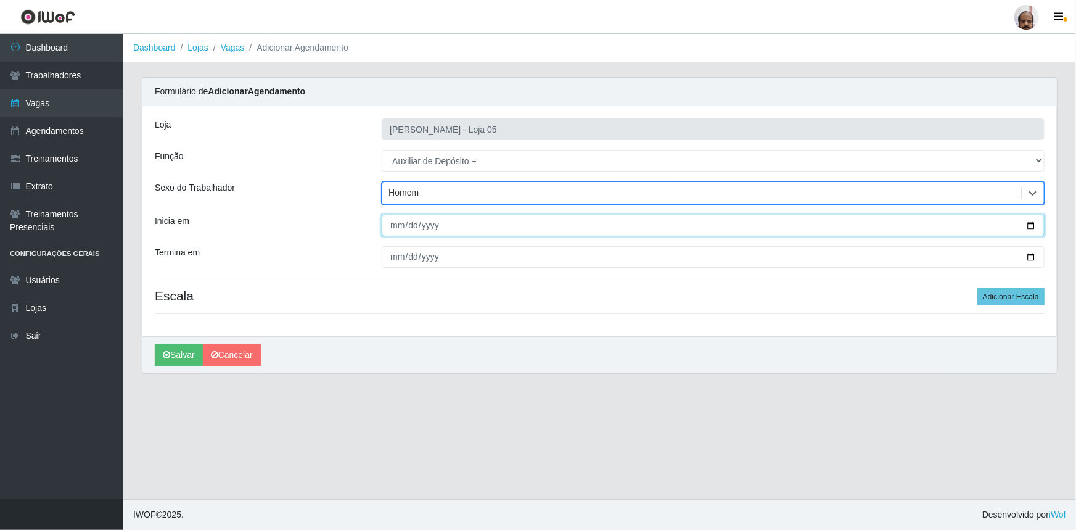
click at [1030, 224] on input "Inicia em" at bounding box center [713, 226] width 663 height 22
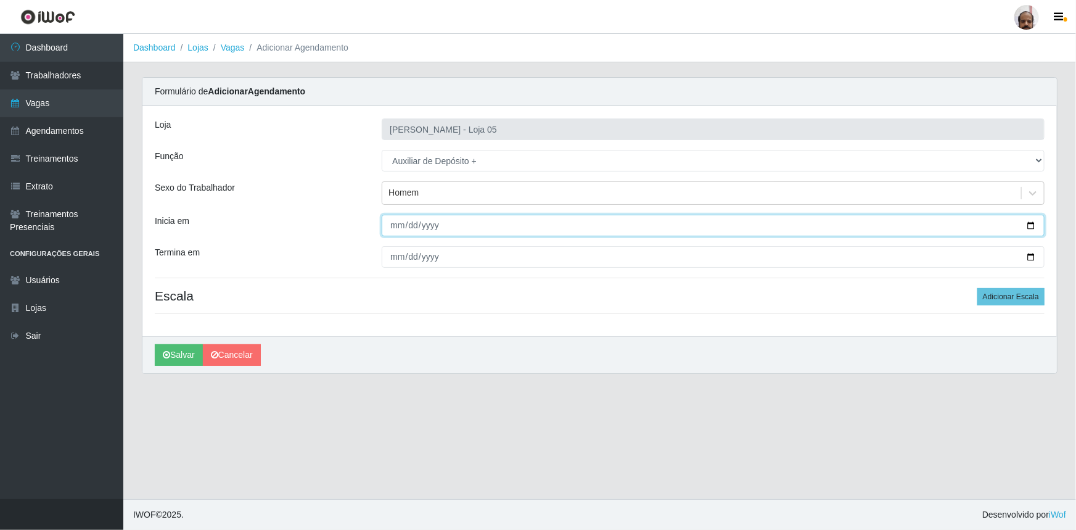
type input "[DATE]"
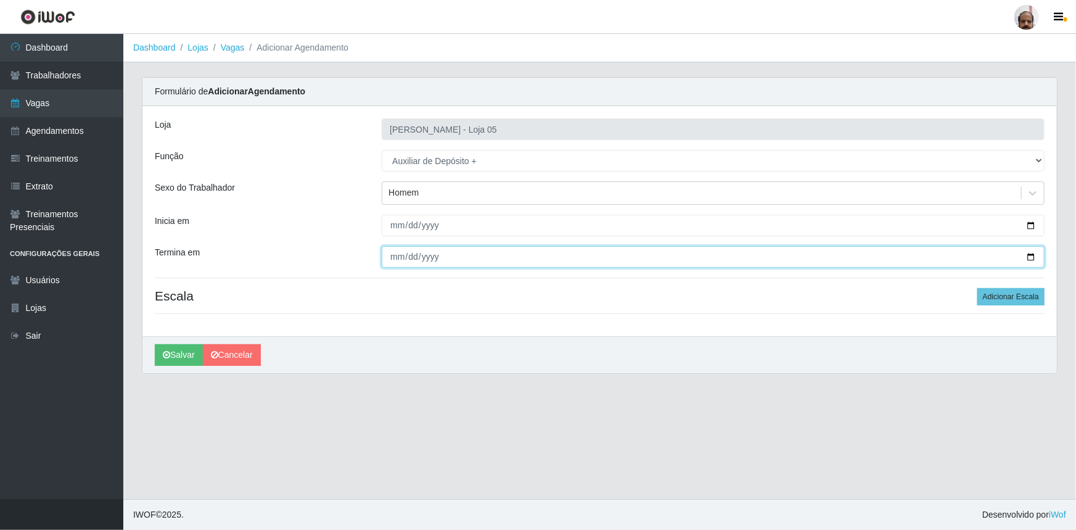
click at [1030, 256] on input "Termina em" at bounding box center [713, 257] width 663 height 22
type input "[DATE]"
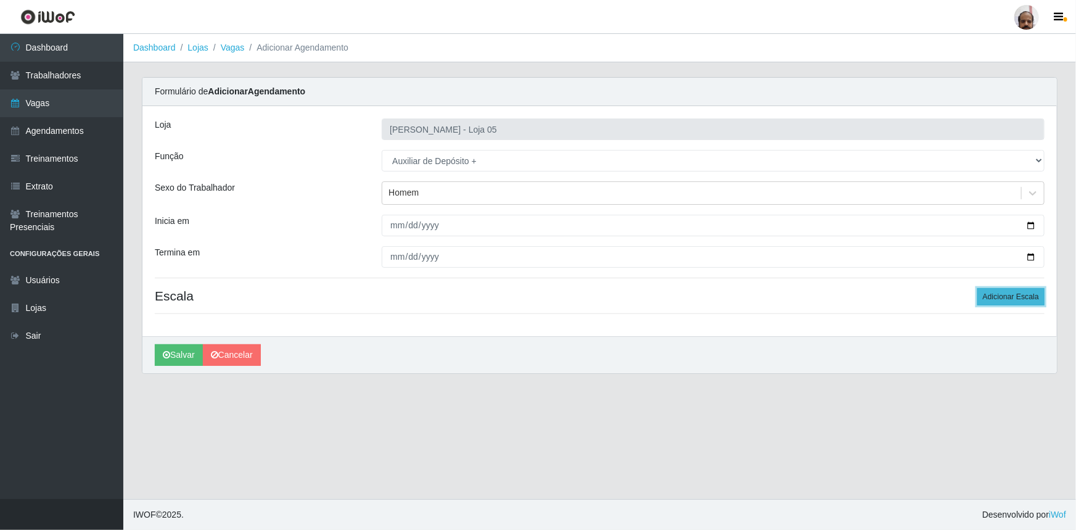
click at [1014, 302] on button "Adicionar Escala" at bounding box center [1010, 296] width 67 height 17
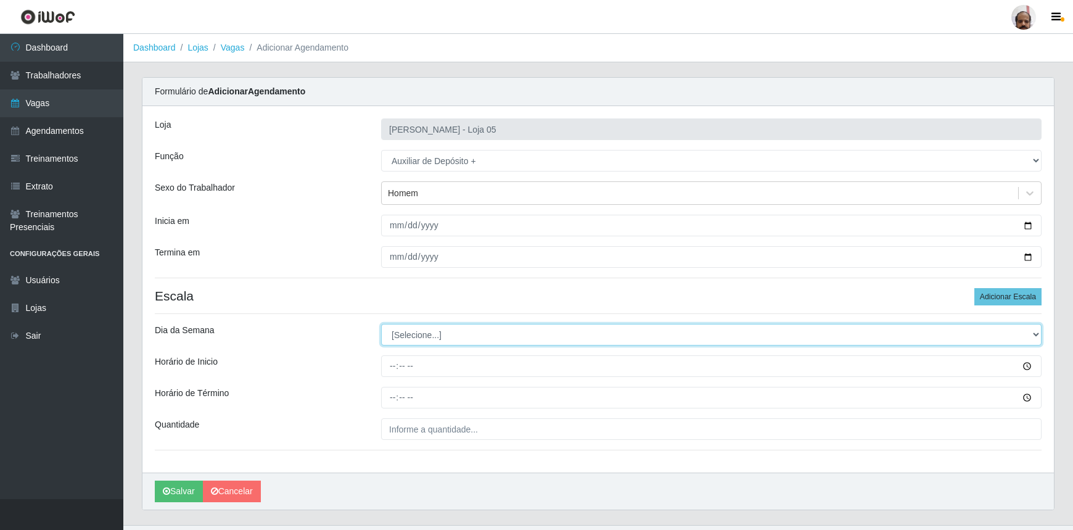
drag, startPoint x: 1036, startPoint y: 334, endPoint x: 1028, endPoint y: 339, distance: 9.7
click at [1036, 334] on select "[Selecione...] Segunda Terça Quarta Quinta Sexta Sábado Domingo" at bounding box center [711, 335] width 660 height 22
select select "2"
click at [381, 324] on select "[Selecione...] Segunda Terça Quarta Quinta Sexta Sábado Domingo" at bounding box center [711, 335] width 660 height 22
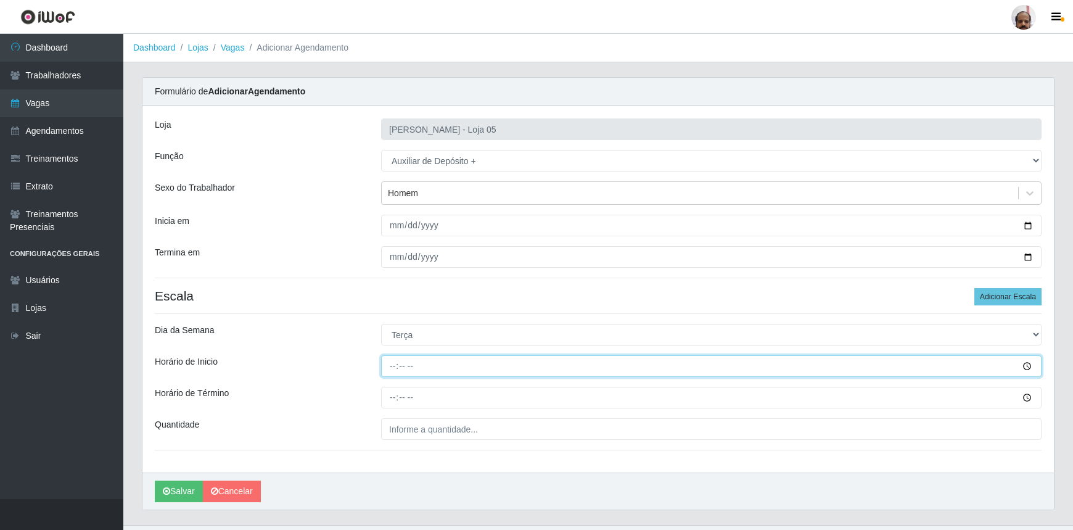
click at [382, 367] on input "Horário de Inicio" at bounding box center [711, 366] width 660 height 22
type input "23:00"
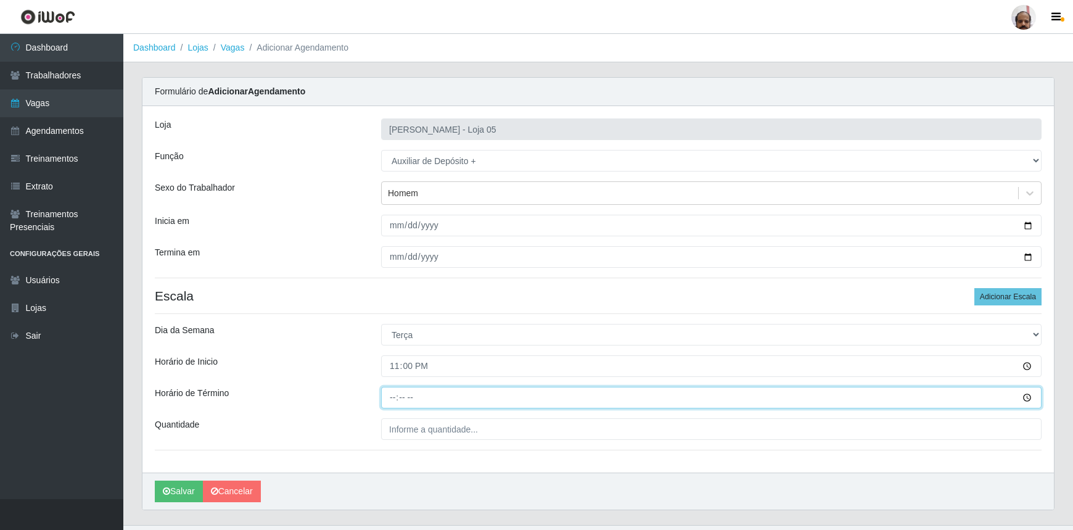
click at [391, 399] on input "Horário de Término" at bounding box center [711, 398] width 660 height 22
type input "05:00"
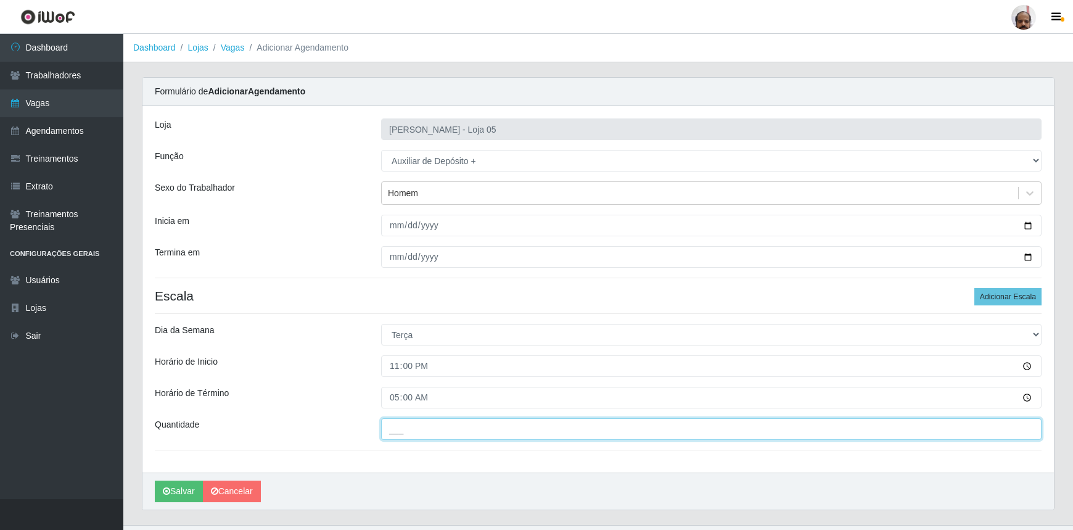
click at [395, 430] on input "___" at bounding box center [711, 429] width 660 height 22
type input "2__"
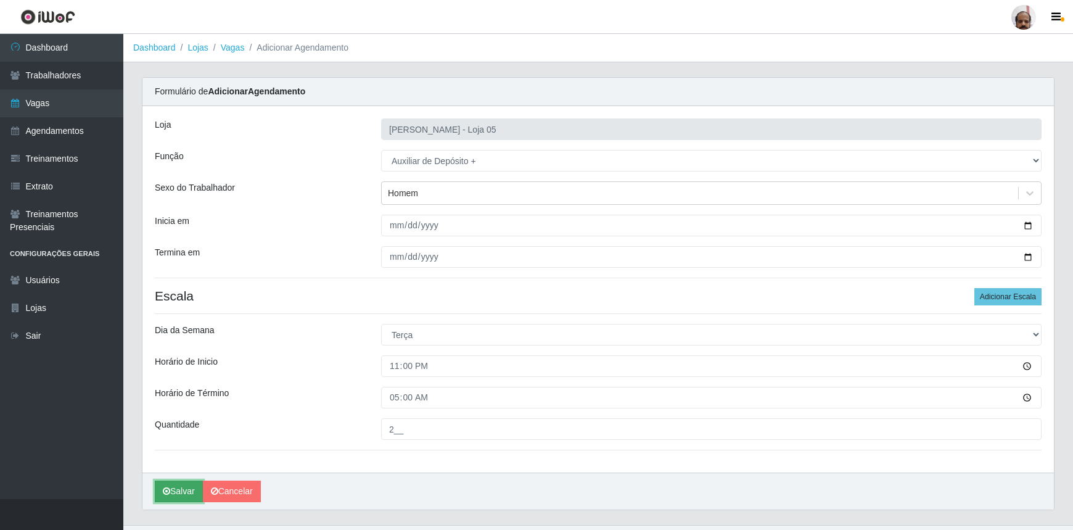
click at [181, 490] on button "Salvar" at bounding box center [179, 491] width 48 height 22
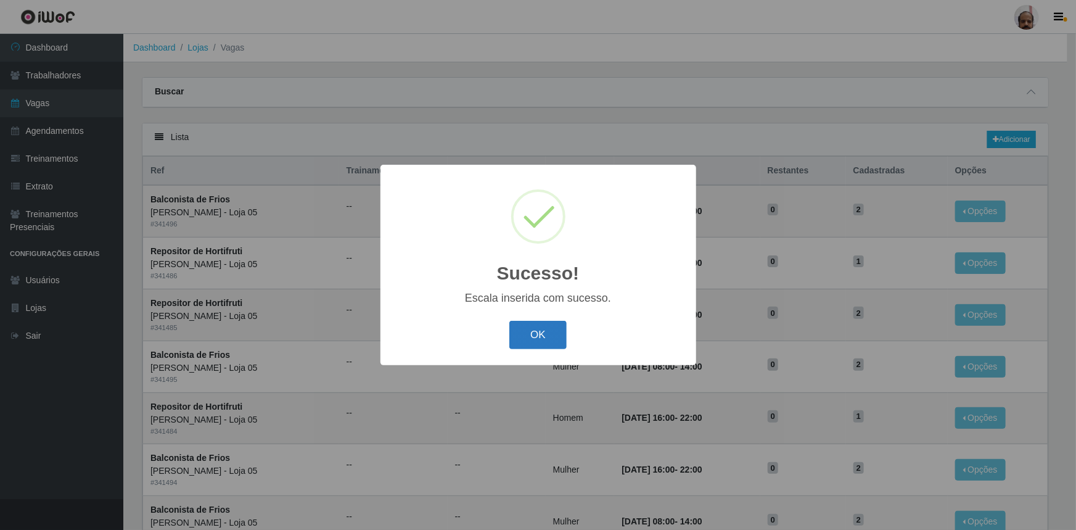
click at [548, 343] on button "OK" at bounding box center [537, 335] width 57 height 29
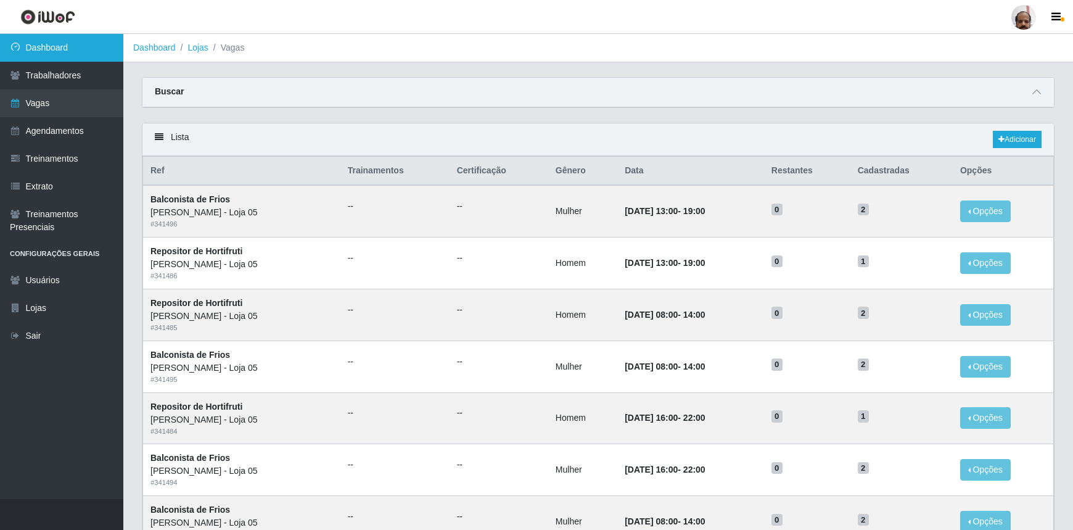
click at [76, 49] on link "Dashboard" at bounding box center [61, 48] width 123 height 28
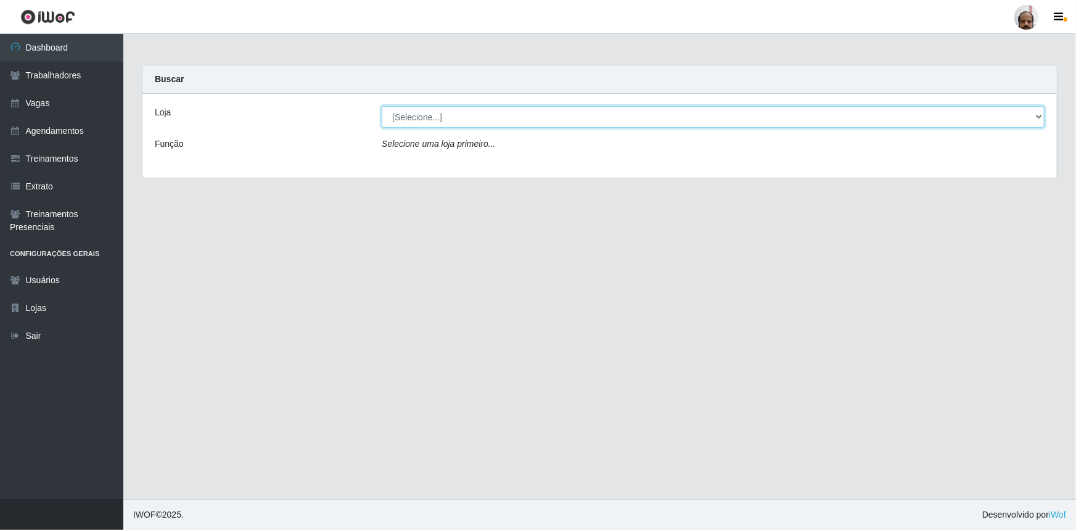
click at [1042, 117] on select "[Selecione...] Mar Vermelho - Loja 05" at bounding box center [713, 117] width 663 height 22
select select "252"
click at [382, 106] on select "[Selecione...] Mar Vermelho - Loja 05" at bounding box center [713, 117] width 663 height 22
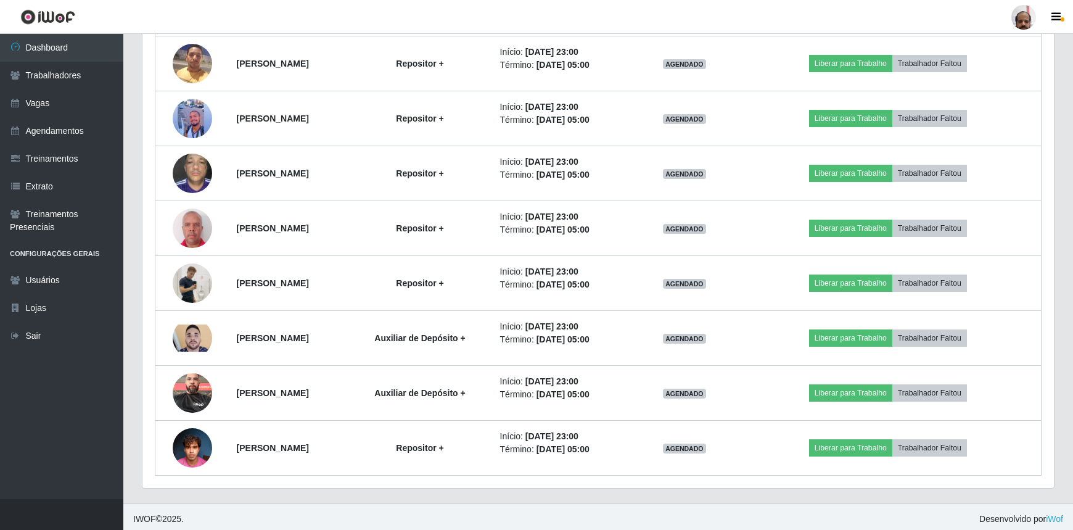
scroll to position [1274, 0]
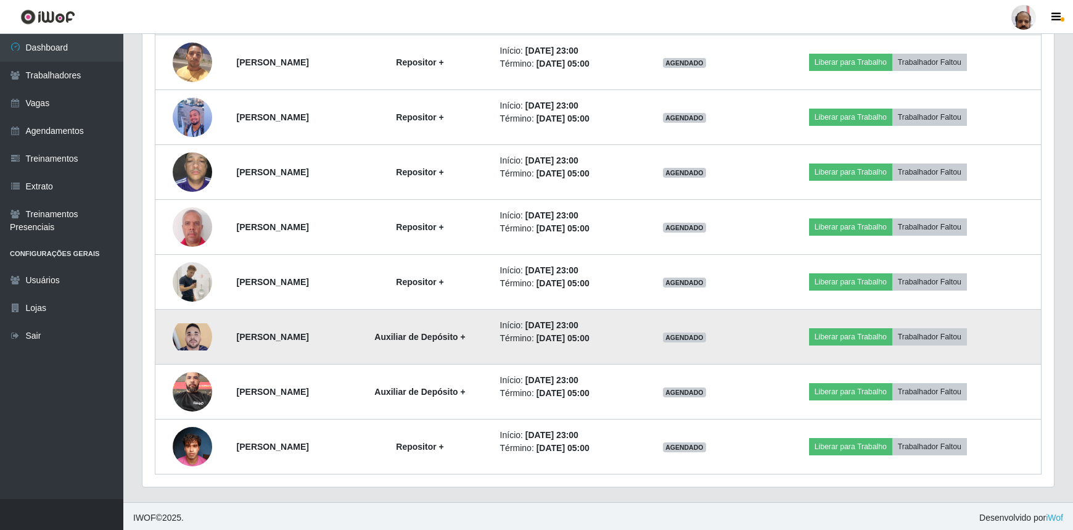
click at [178, 331] on img at bounding box center [192, 336] width 39 height 27
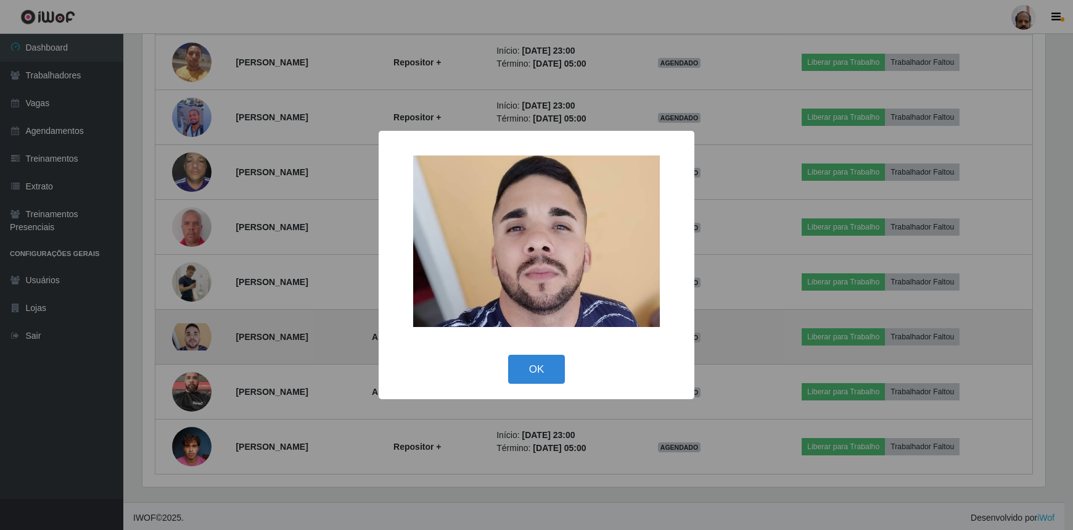
scroll to position [256, 906]
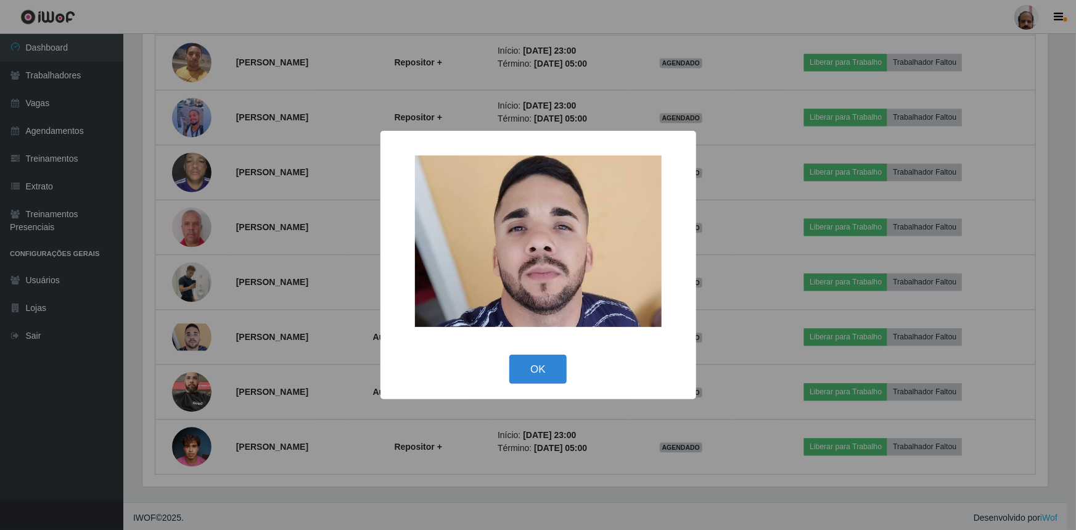
click at [178, 333] on div "× OK Cancel" at bounding box center [538, 265] width 1076 height 530
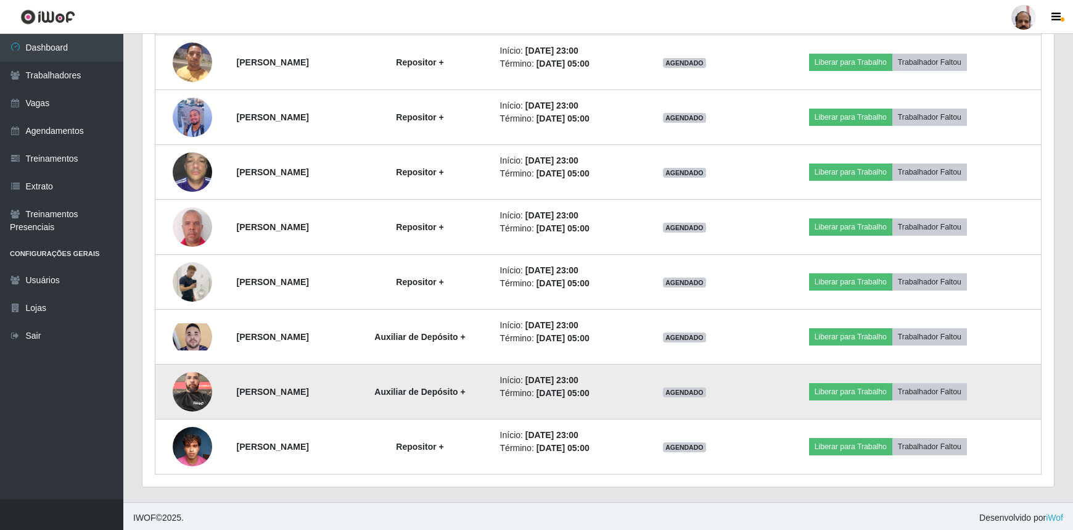
scroll to position [256, 911]
click at [181, 382] on img at bounding box center [192, 391] width 39 height 52
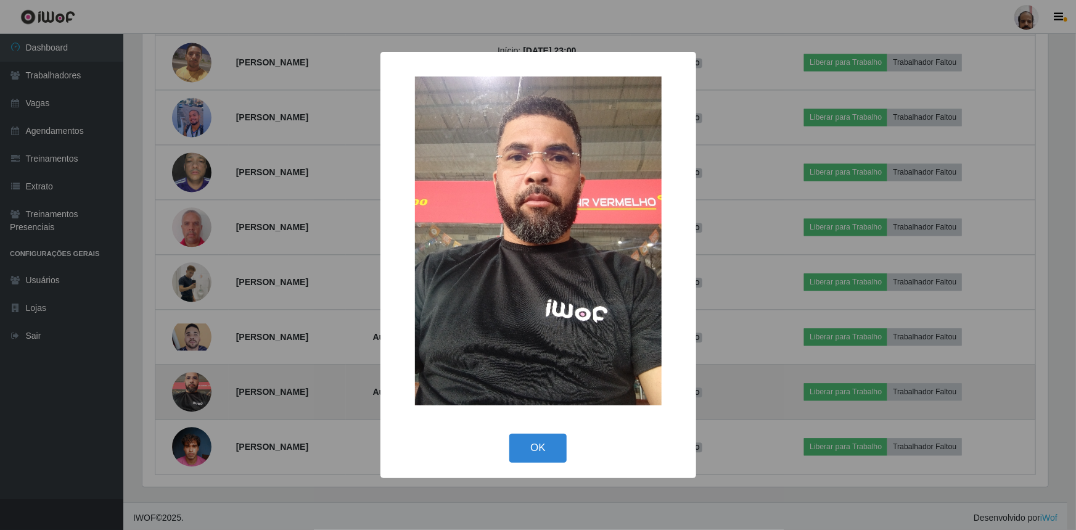
click at [181, 384] on div "× OK Cancel" at bounding box center [538, 265] width 1076 height 530
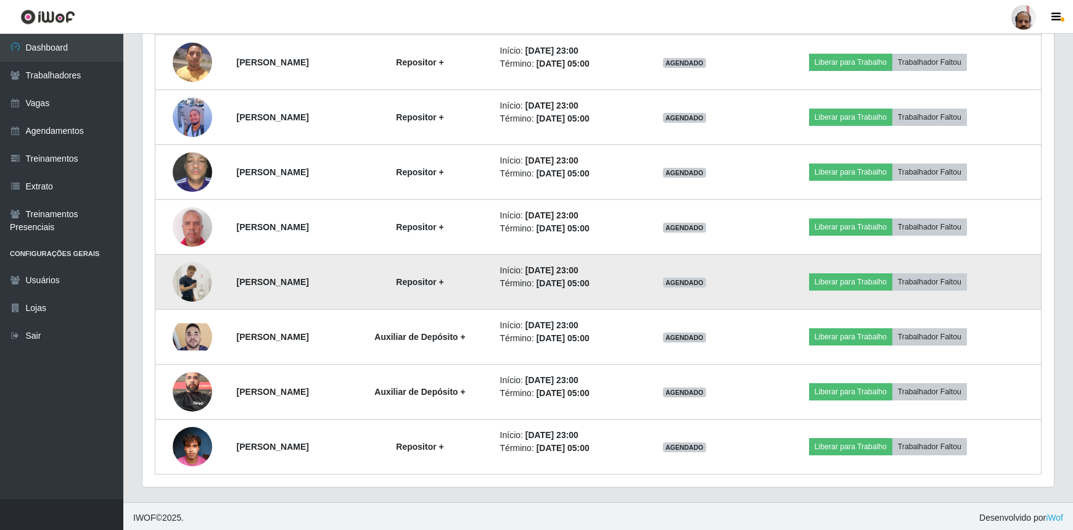
click at [199, 283] on img at bounding box center [192, 282] width 39 height 70
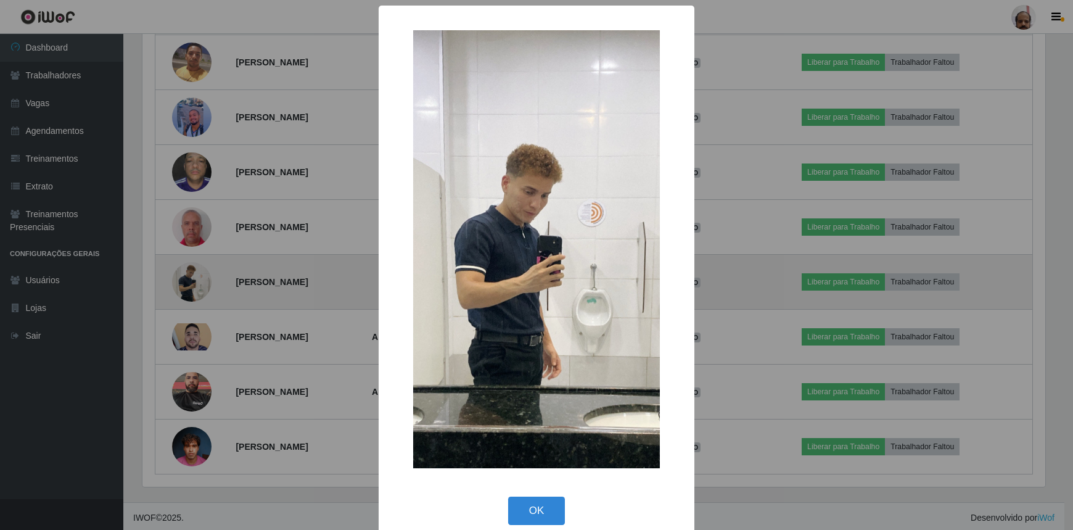
scroll to position [256, 906]
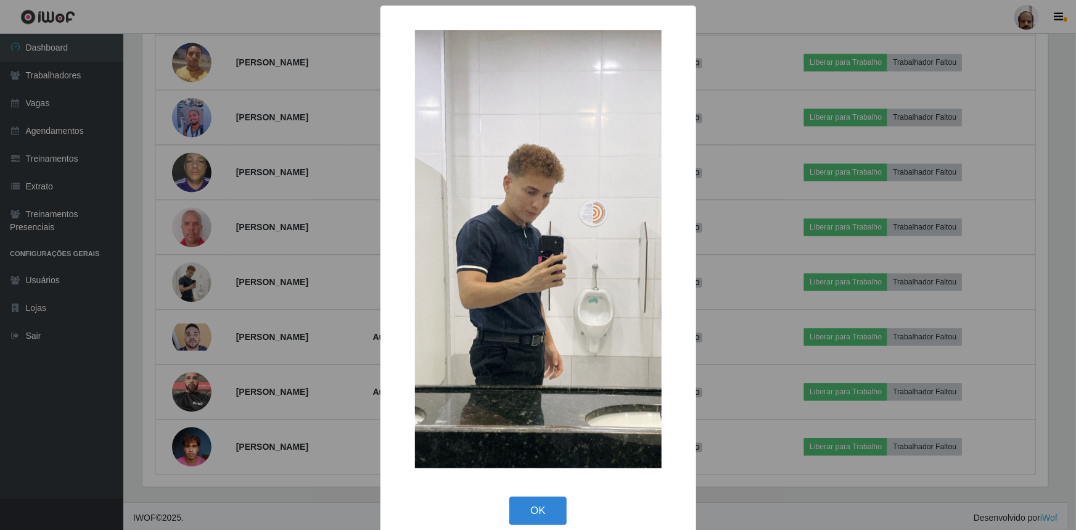
click at [198, 285] on div "× OK Cancel" at bounding box center [538, 265] width 1076 height 530
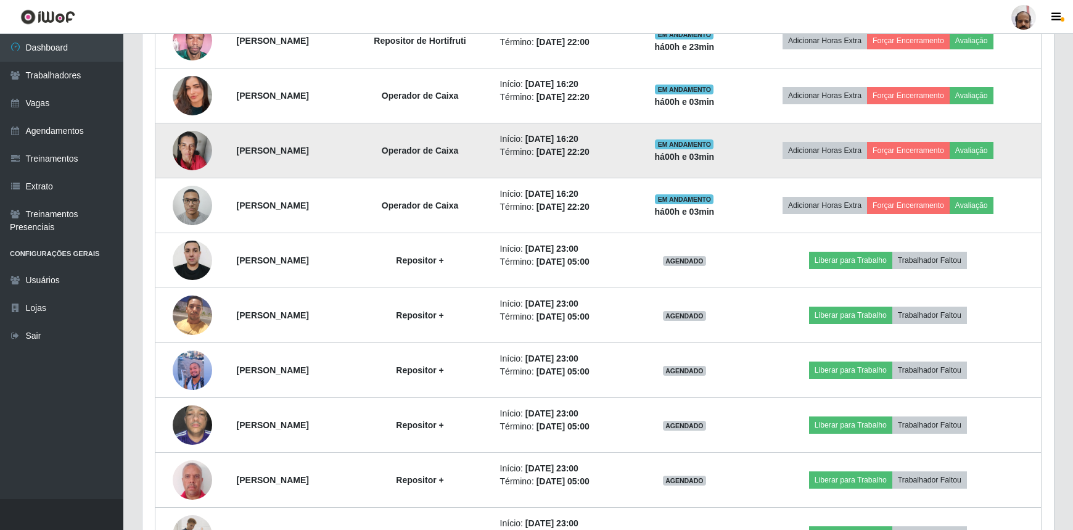
scroll to position [993, 0]
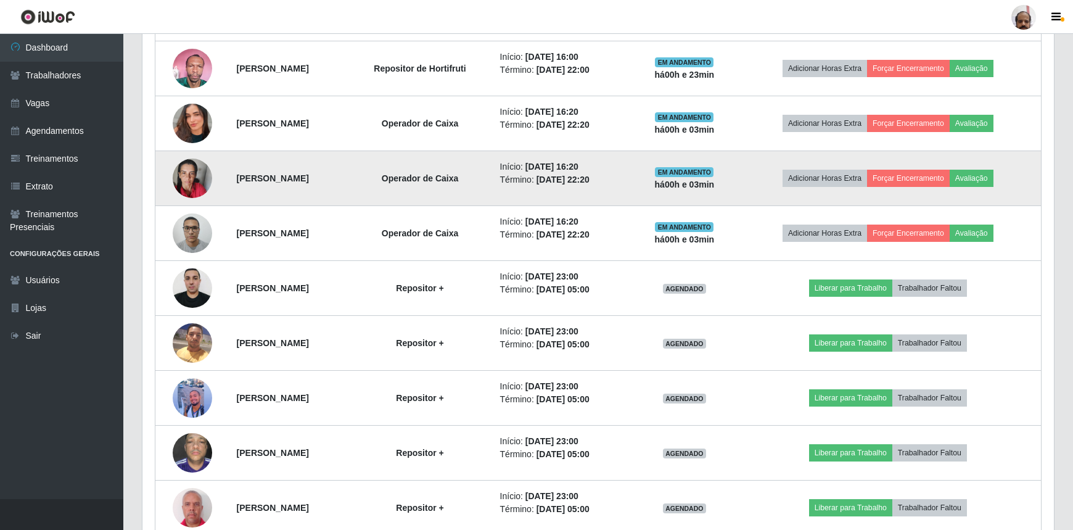
click at [187, 181] on img at bounding box center [192, 178] width 39 height 52
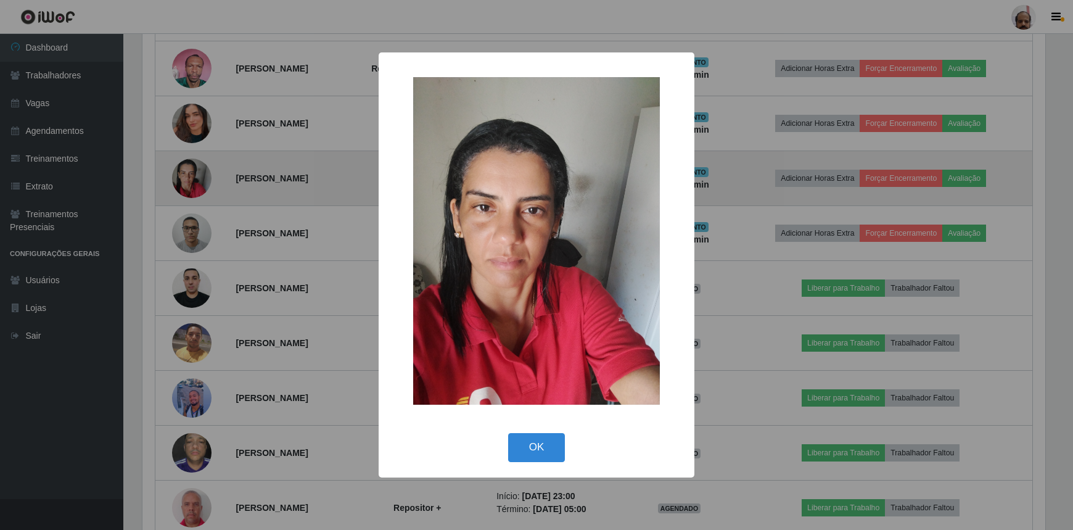
scroll to position [256, 906]
click at [187, 181] on div "× OK Cancel" at bounding box center [538, 265] width 1076 height 530
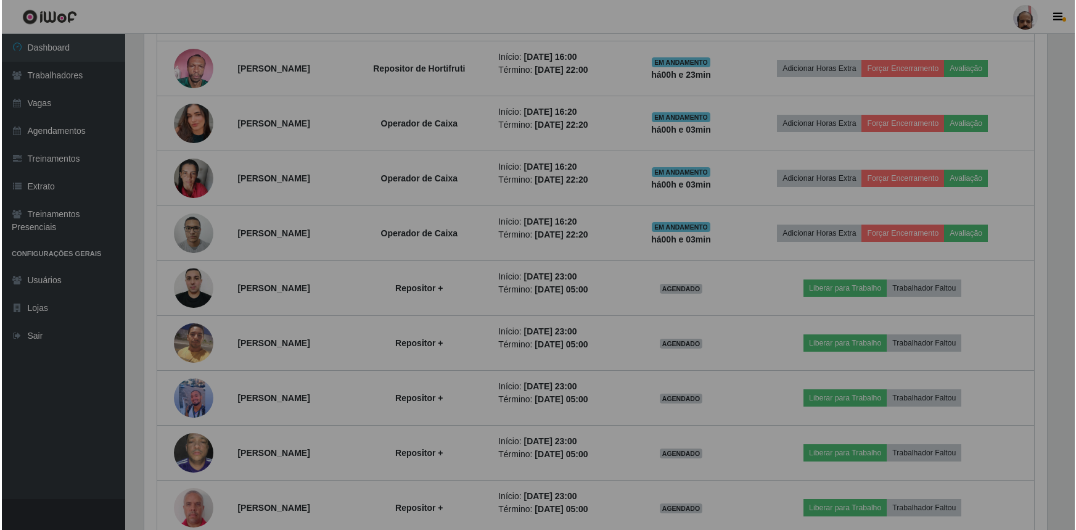
scroll to position [256, 911]
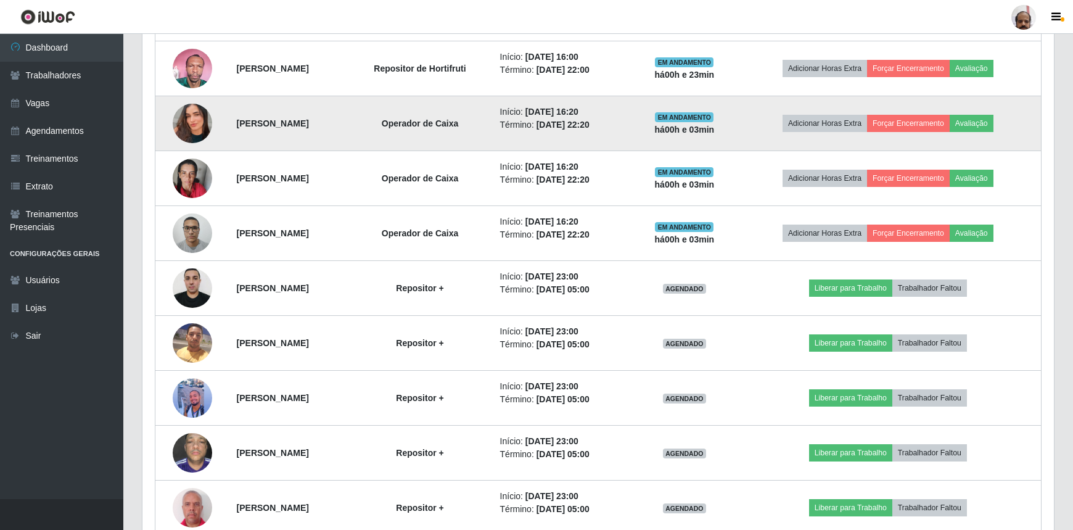
click at [192, 123] on img at bounding box center [192, 123] width 39 height 70
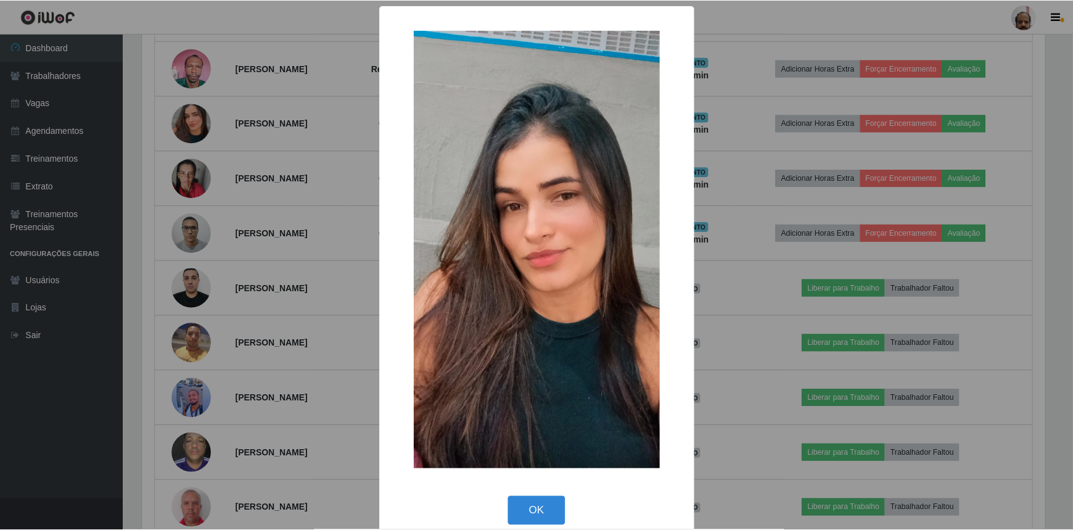
scroll to position [256, 906]
click at [193, 123] on div "× OK Cancel" at bounding box center [538, 265] width 1076 height 530
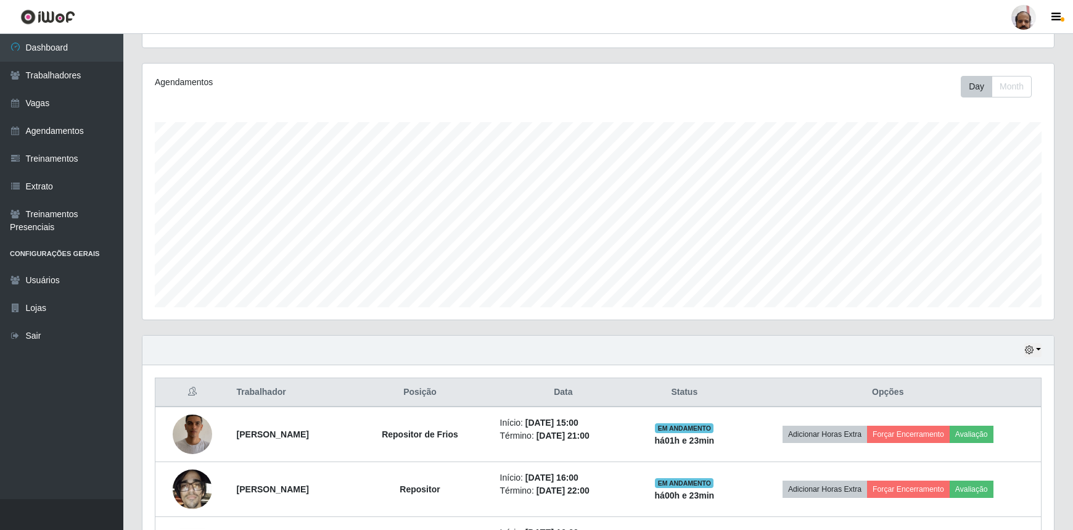
scroll to position [0, 0]
